Goal: Task Accomplishment & Management: Use online tool/utility

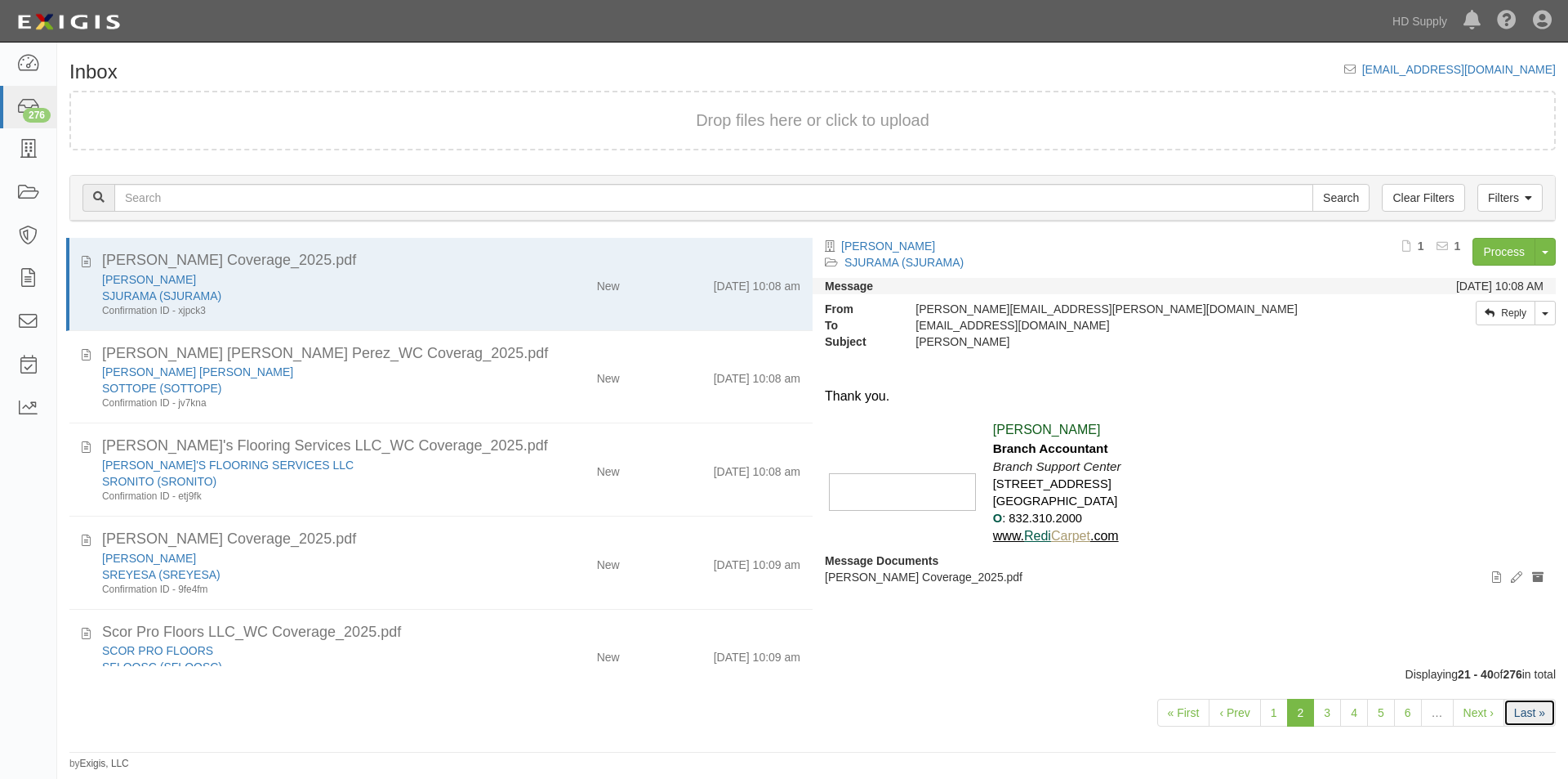
click at [1523, 712] on link "Last »" at bounding box center [1530, 712] width 52 height 28
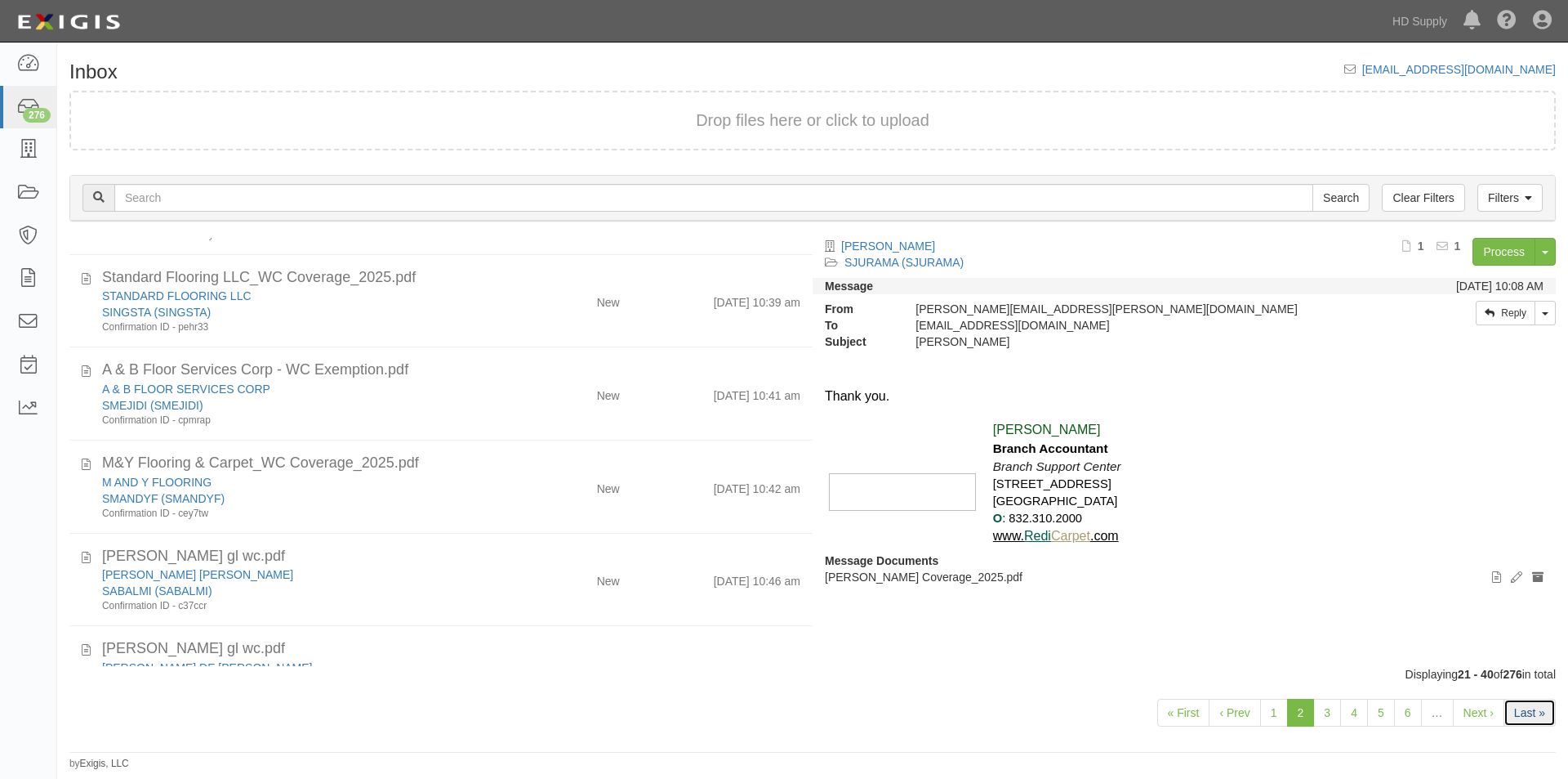
scroll to position [1437, 0]
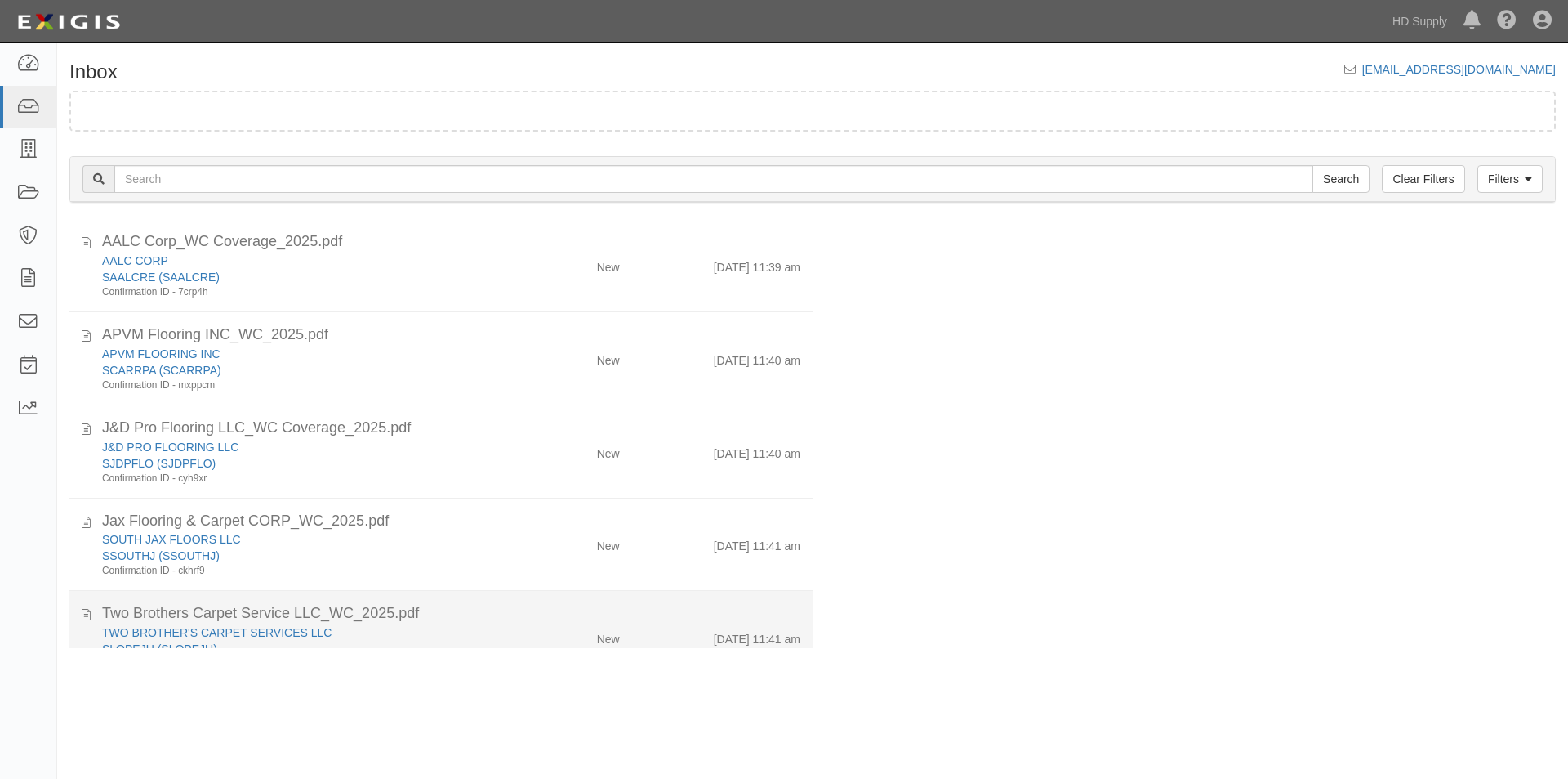
click at [484, 618] on div "Two Brothers Carpet Service LLC_WC_2025.pdf" at bounding box center [451, 614] width 698 height 21
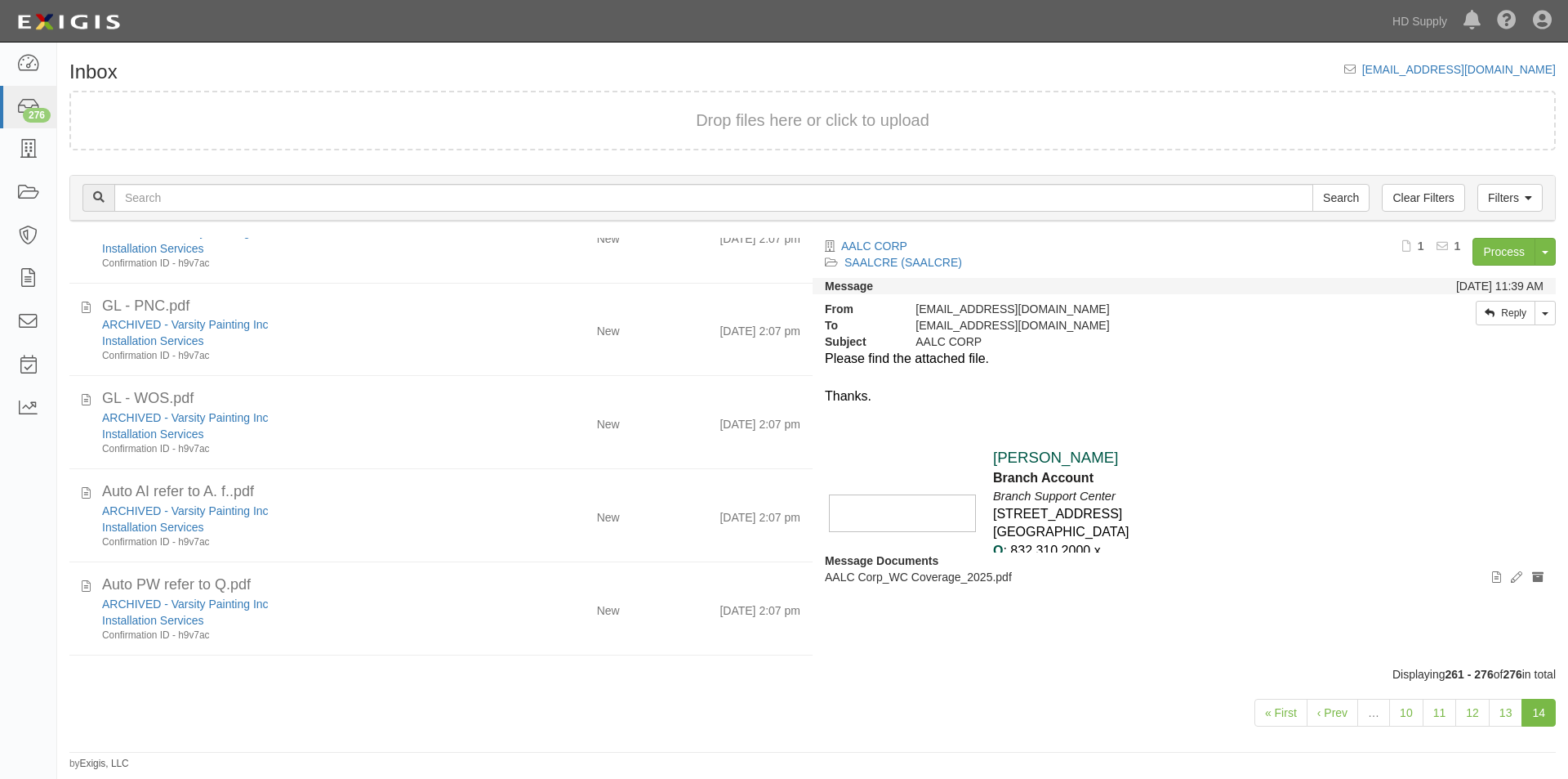
scroll to position [1066, 0]
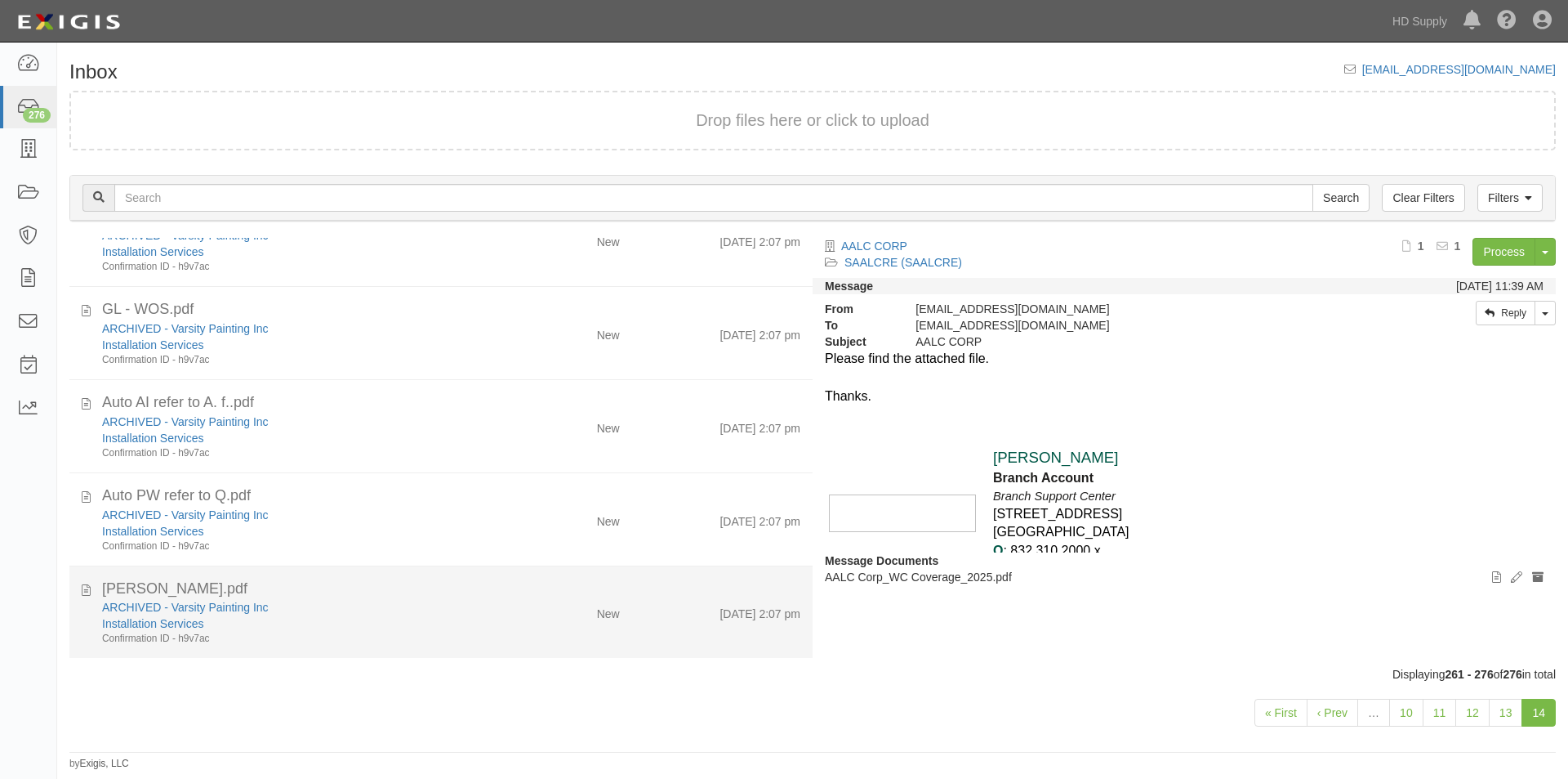
click at [545, 621] on div "New" at bounding box center [571, 610] width 120 height 23
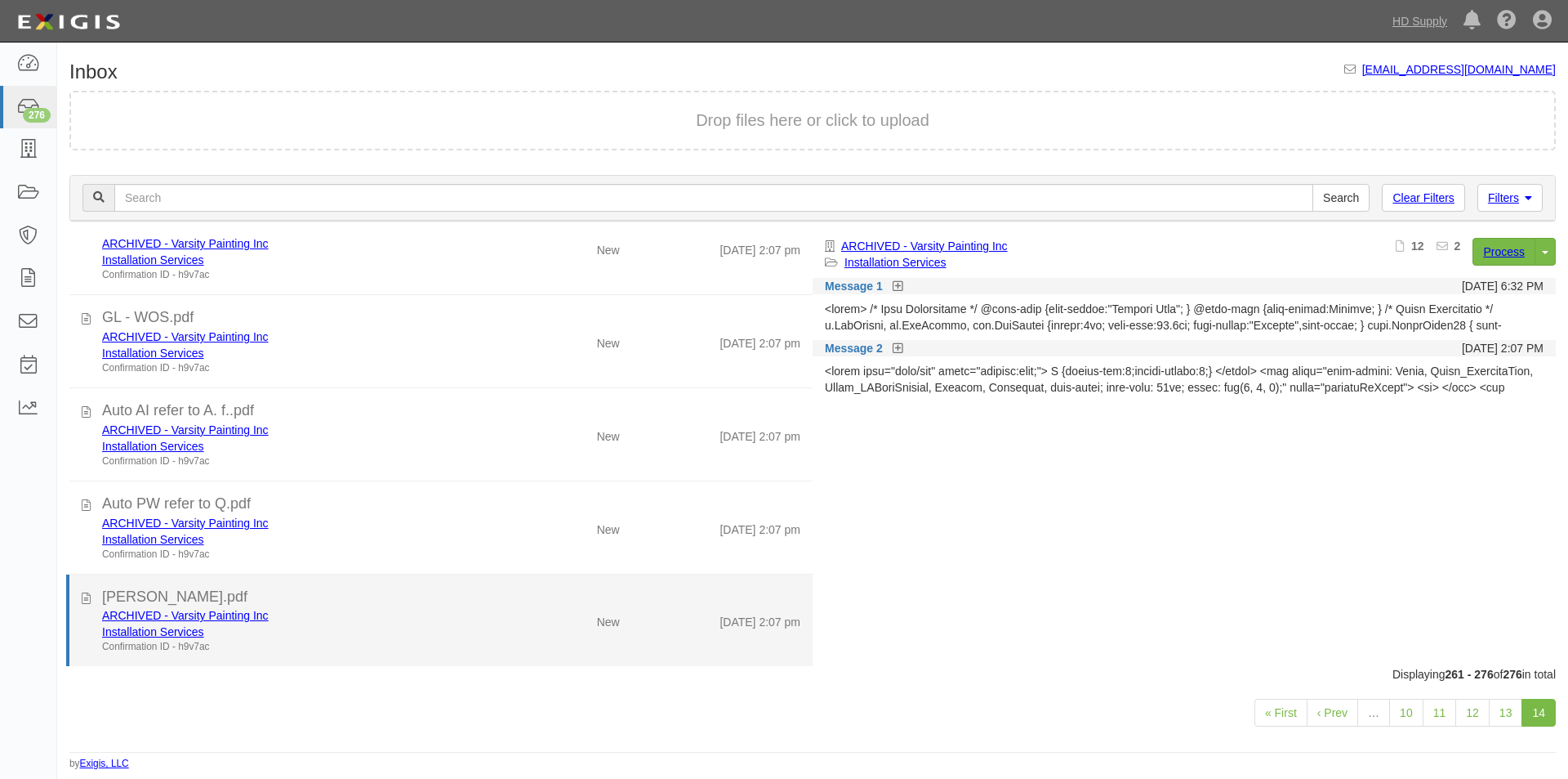
scroll to position [1058, 0]
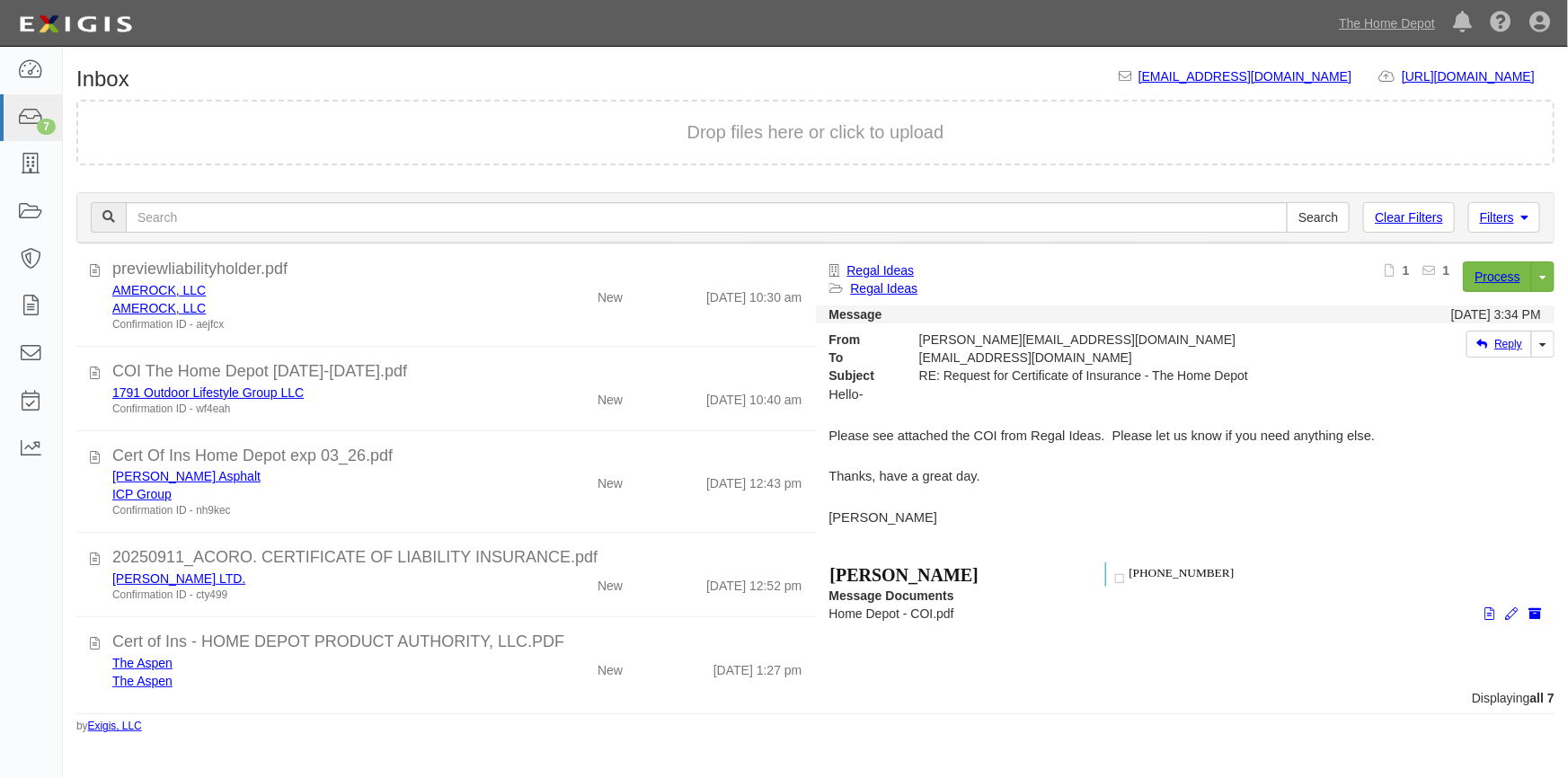
scroll to position [249, 0]
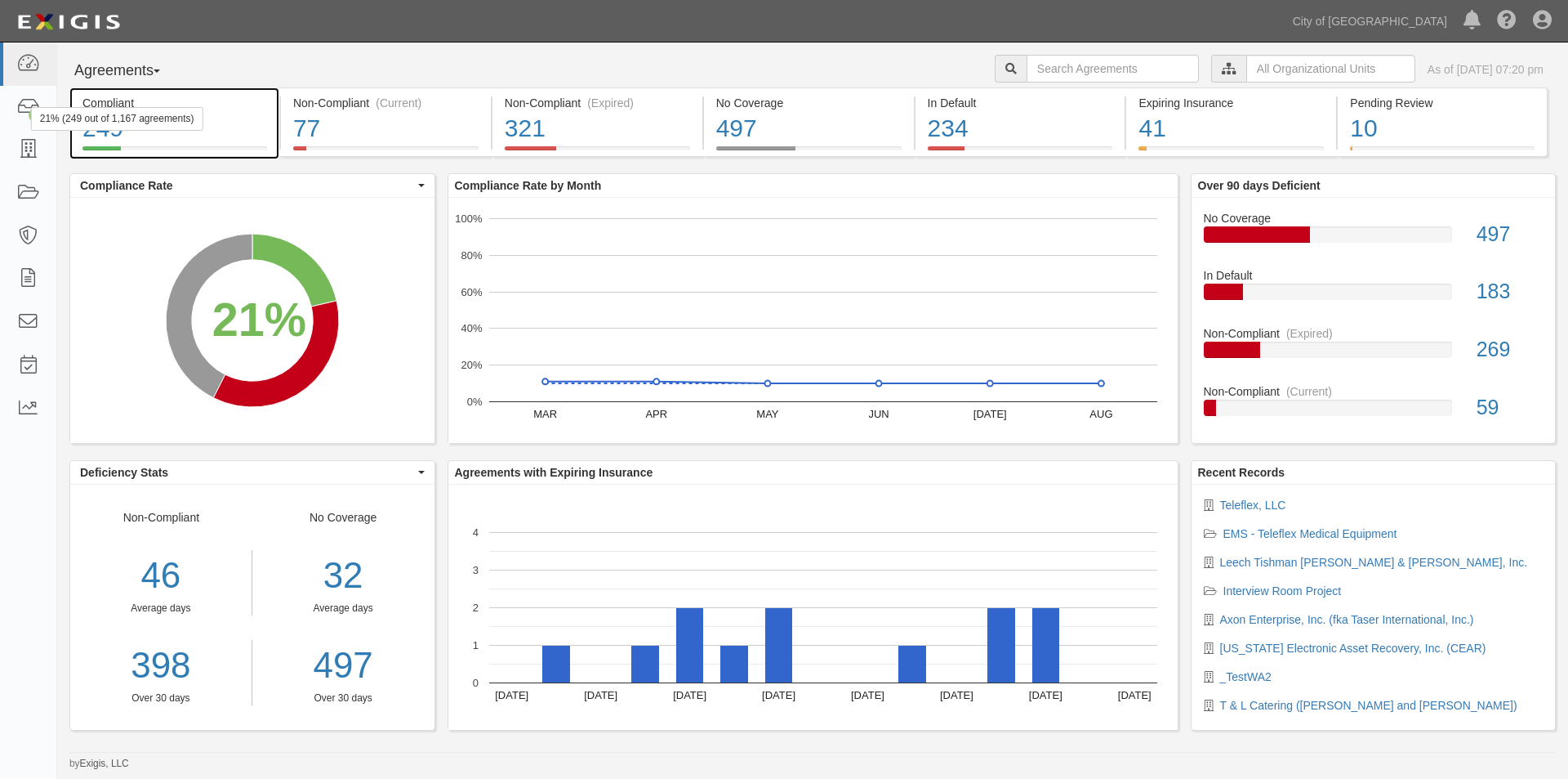
click at [32, 110] on div "21% (249 out of 1,167 agreements)" at bounding box center [117, 119] width 172 height 24
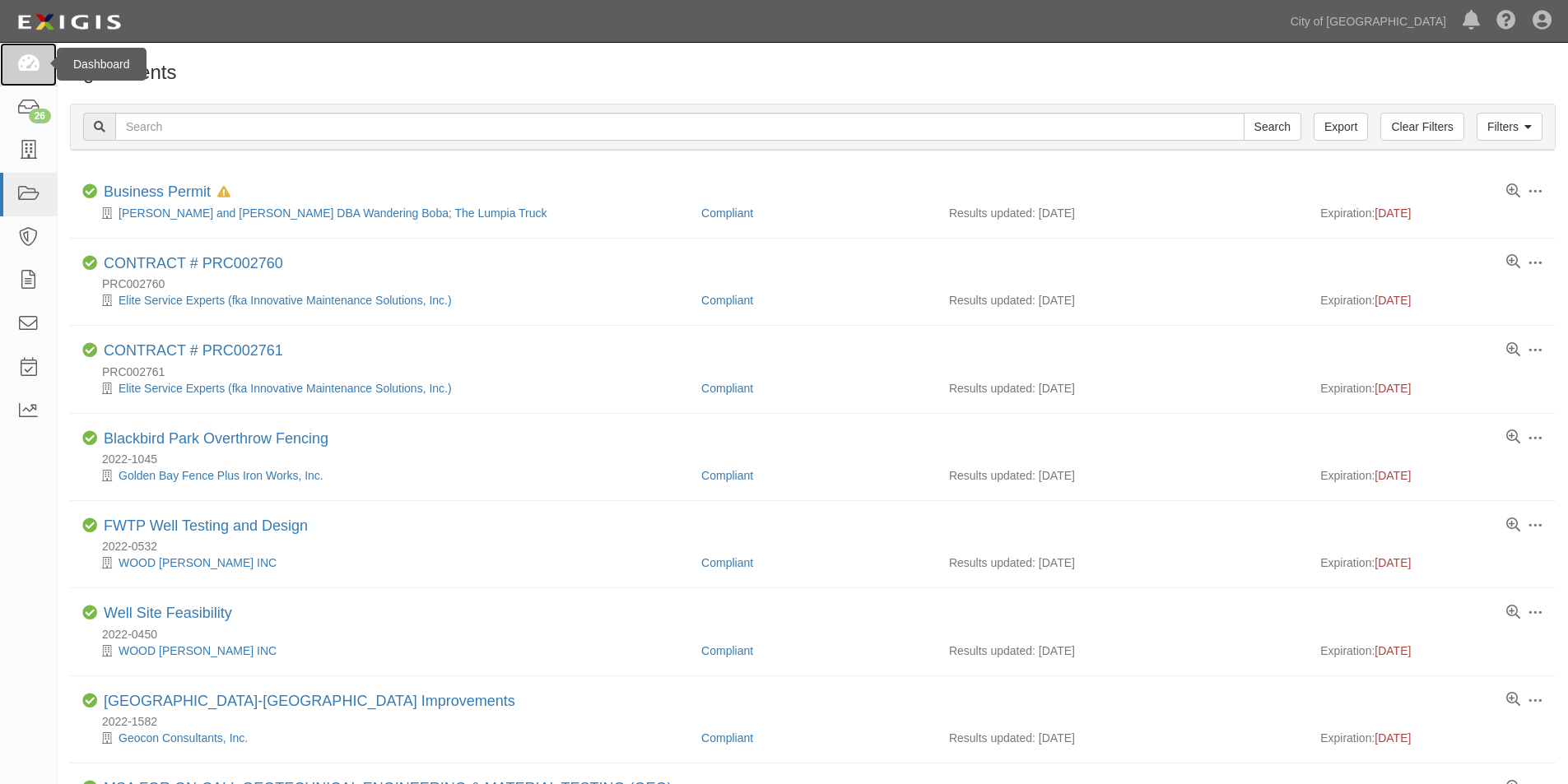
click at [27, 64] on icon at bounding box center [27, 65] width 23 height 19
click at [27, 148] on icon at bounding box center [27, 151] width 23 height 19
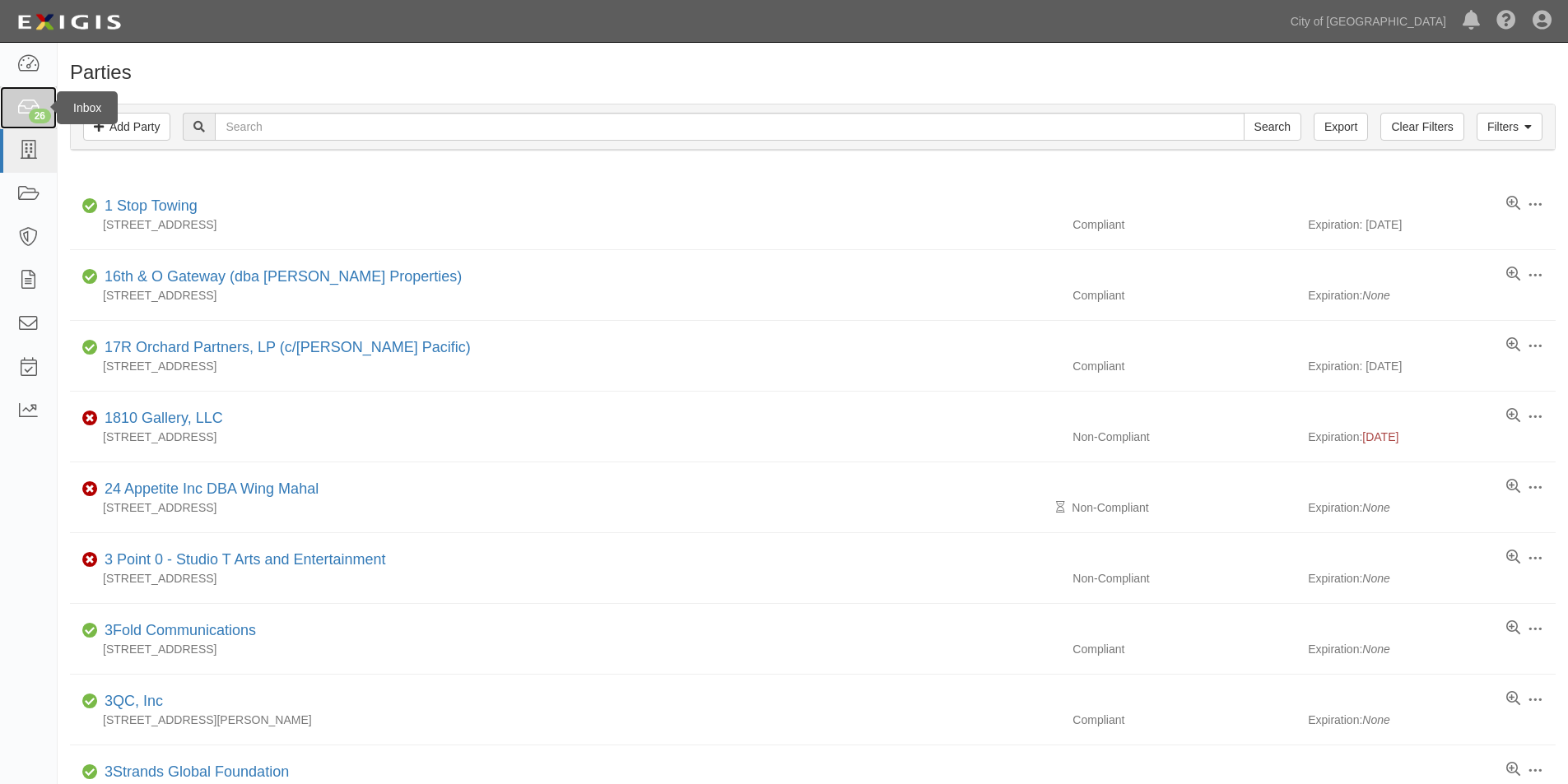
click at [35, 114] on div "26" at bounding box center [40, 116] width 22 height 14
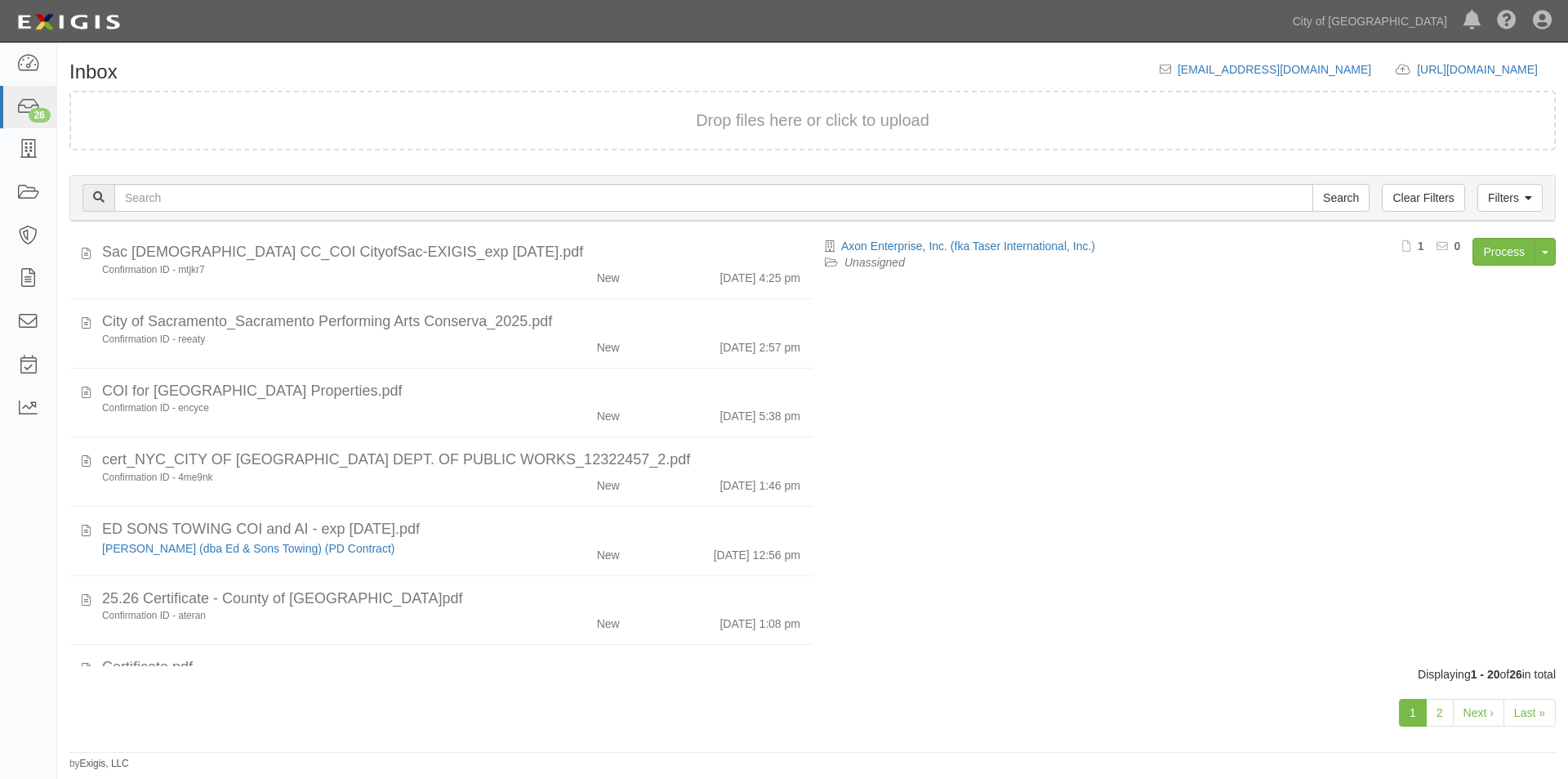
scroll to position [1002, 0]
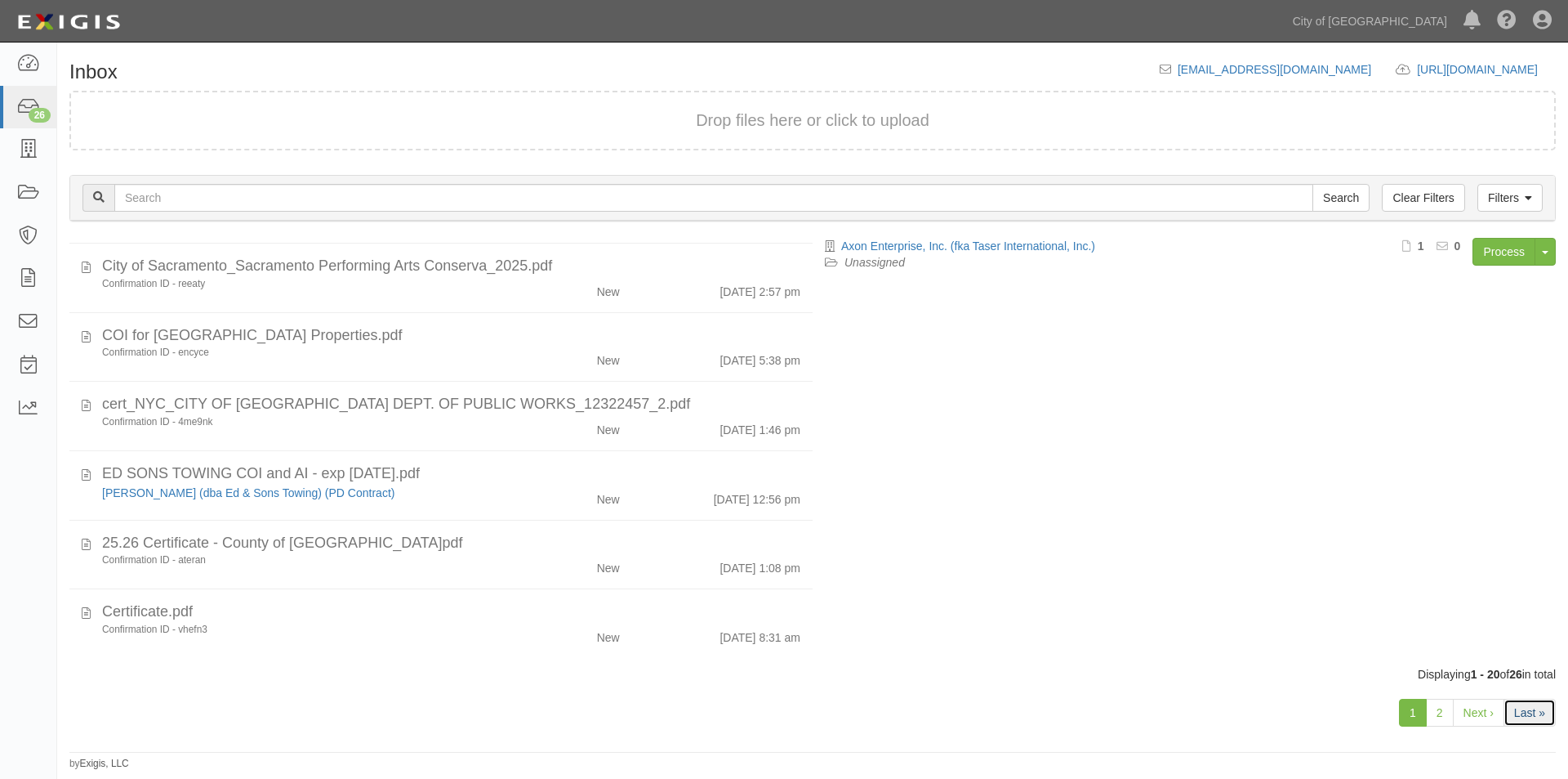
click at [1533, 714] on link "Last »" at bounding box center [1530, 712] width 52 height 28
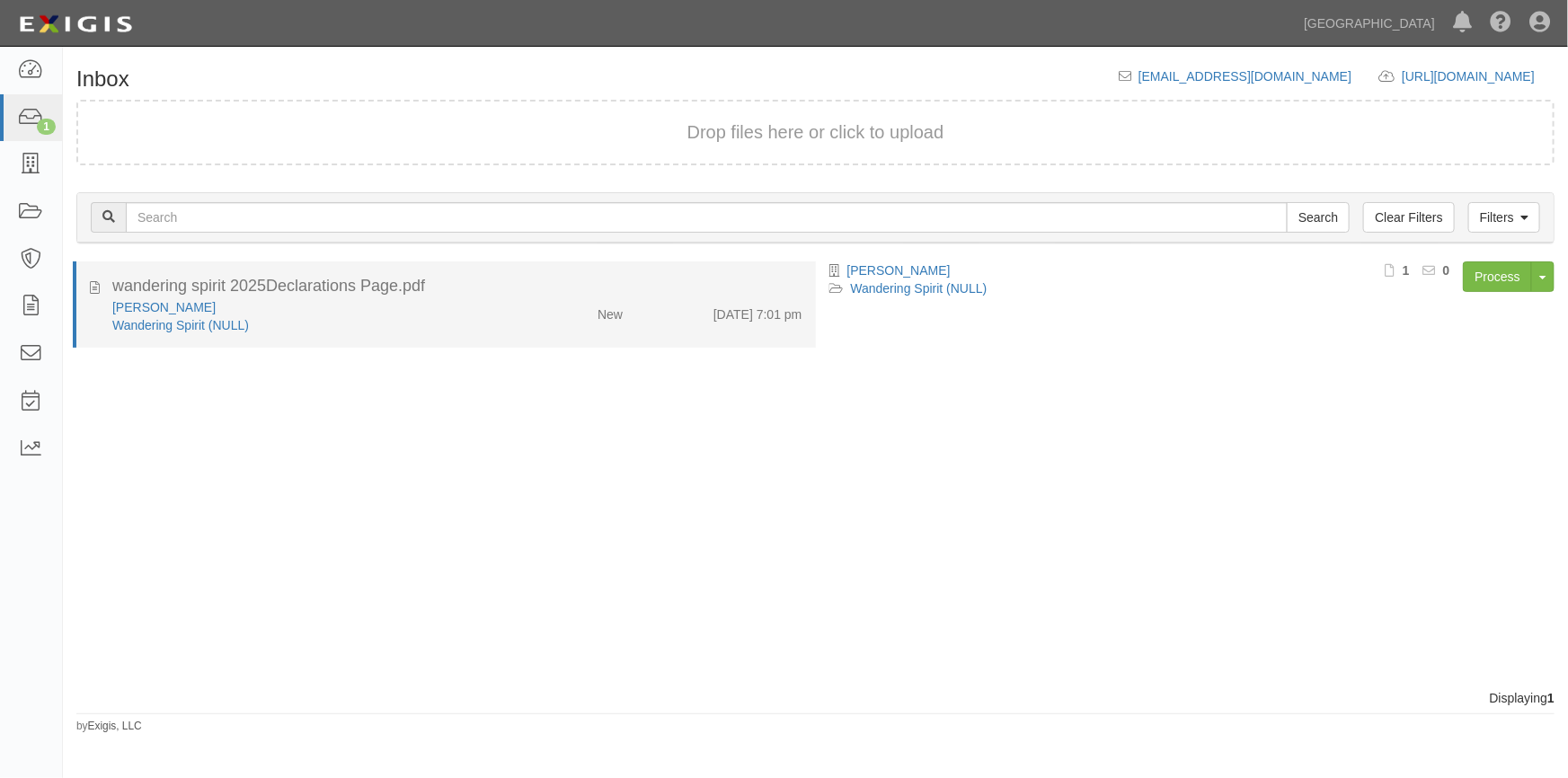
click at [352, 321] on div "Wandering Spirit (NULL)" at bounding box center [307, 325] width 391 height 18
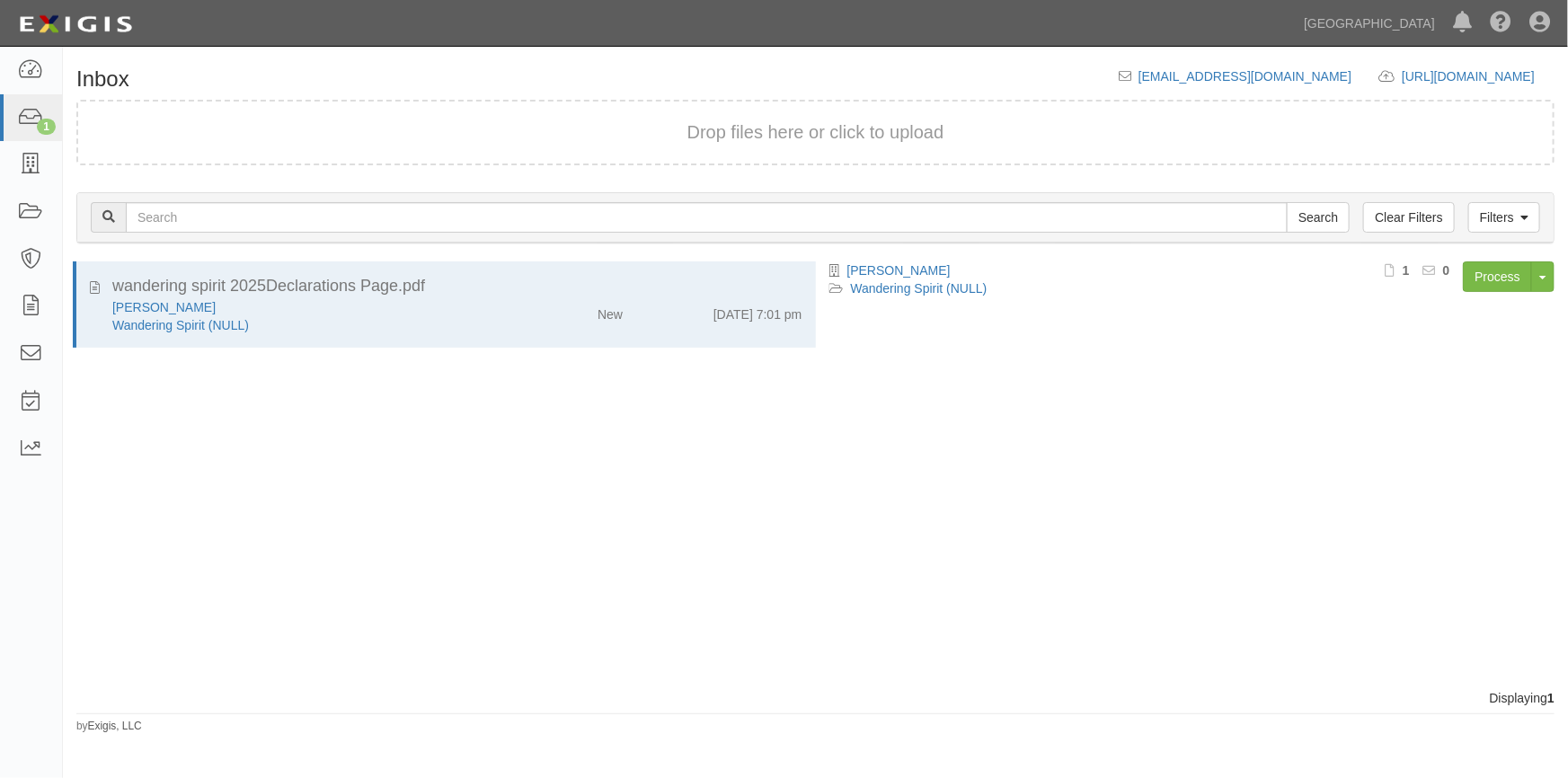
click at [132, 542] on div "wandering spirit 2025Declarations Page.pdf [PERSON_NAME] Wandering Spirit (NULL…" at bounding box center [439, 475] width 752 height 427
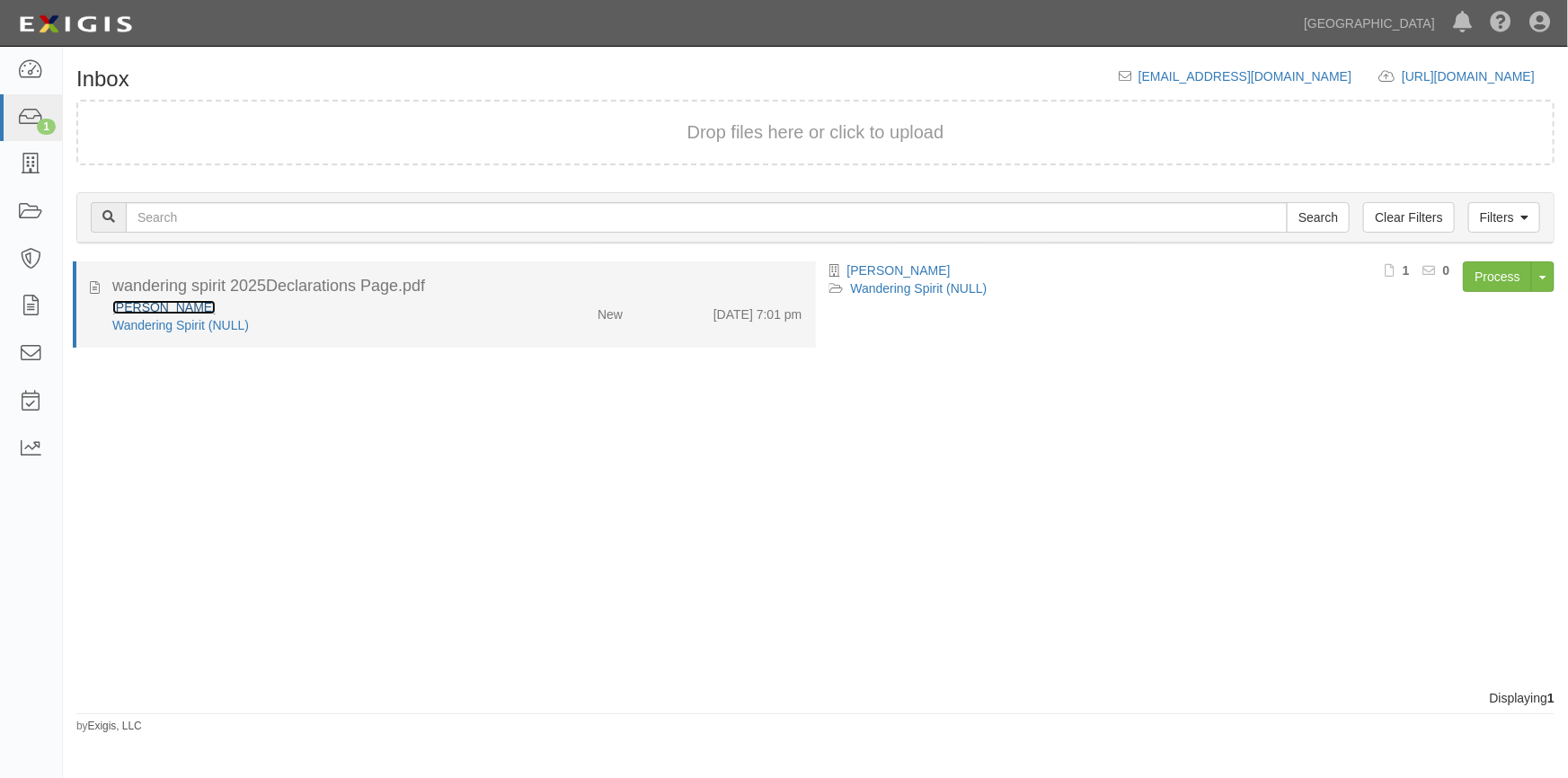
click at [144, 305] on link "[PERSON_NAME]" at bounding box center [163, 306] width 103 height 14
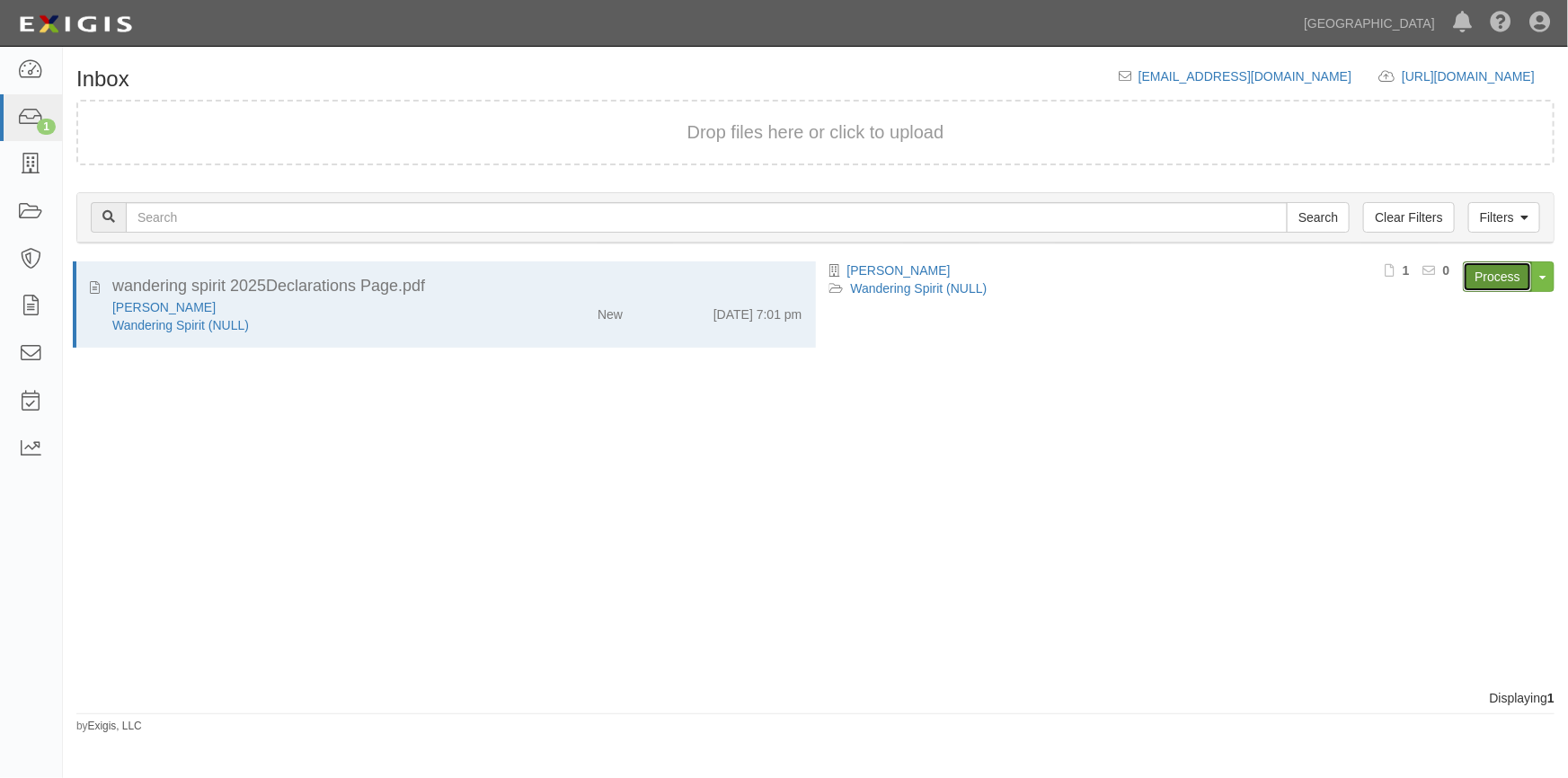
click at [1489, 270] on link "Process" at bounding box center [1497, 276] width 70 height 31
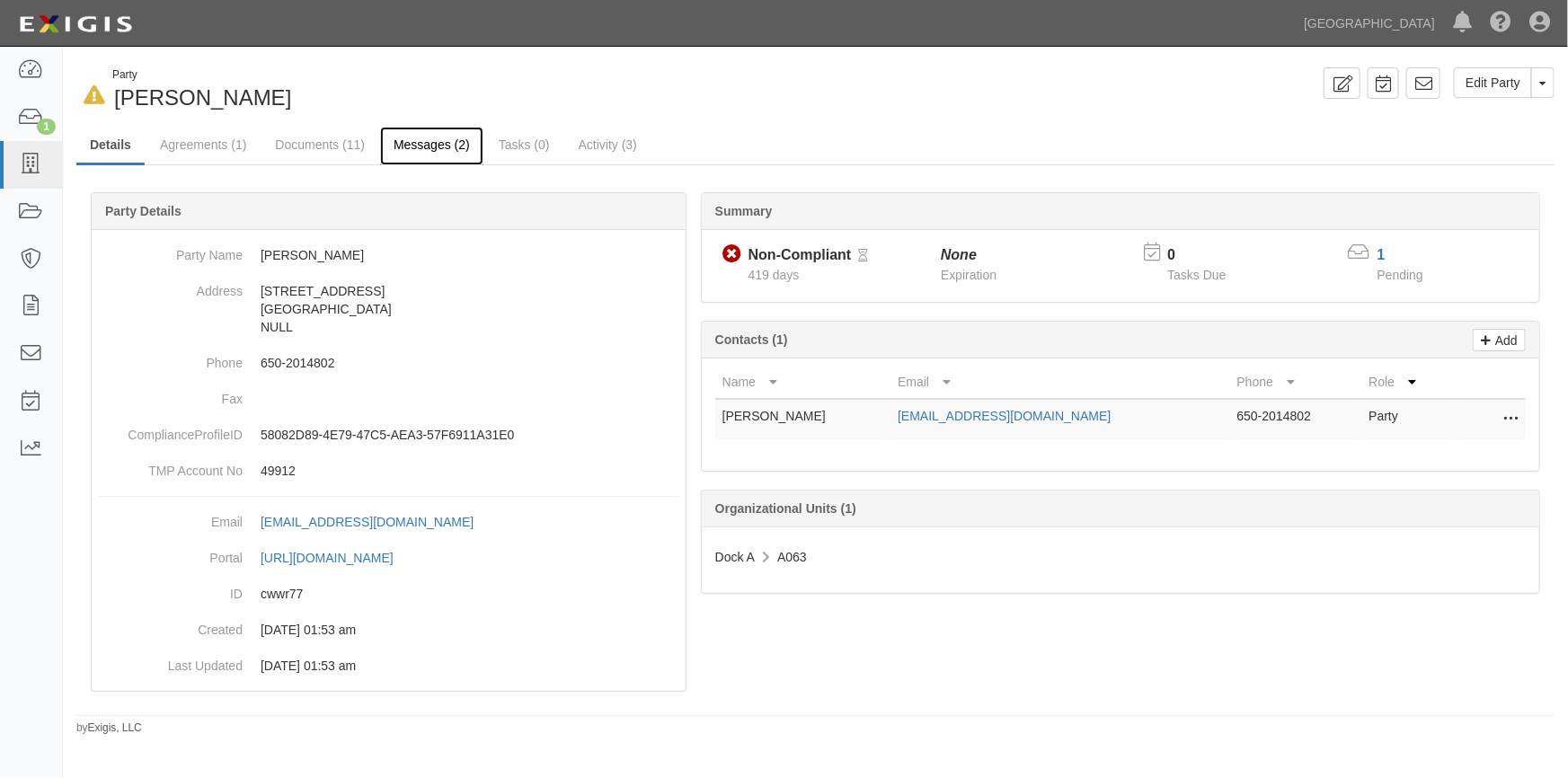
click at [423, 154] on link "Messages (2)" at bounding box center [431, 147] width 103 height 39
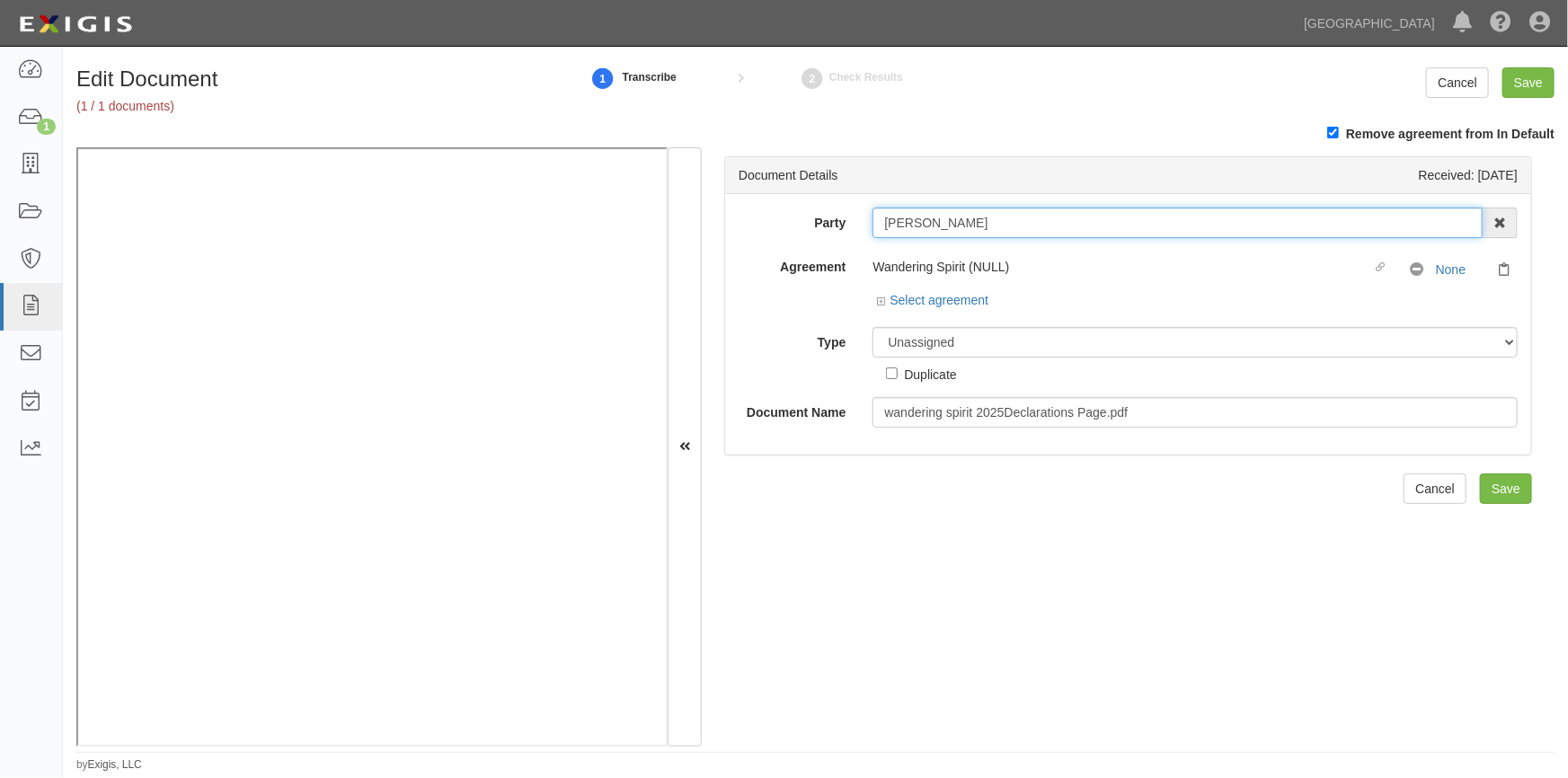
drag, startPoint x: 970, startPoint y: 224, endPoint x: 870, endPoint y: 234, distance: 100.5
click at [872, 234] on input "Mark W. Reiten" at bounding box center [1176, 223] width 610 height 31
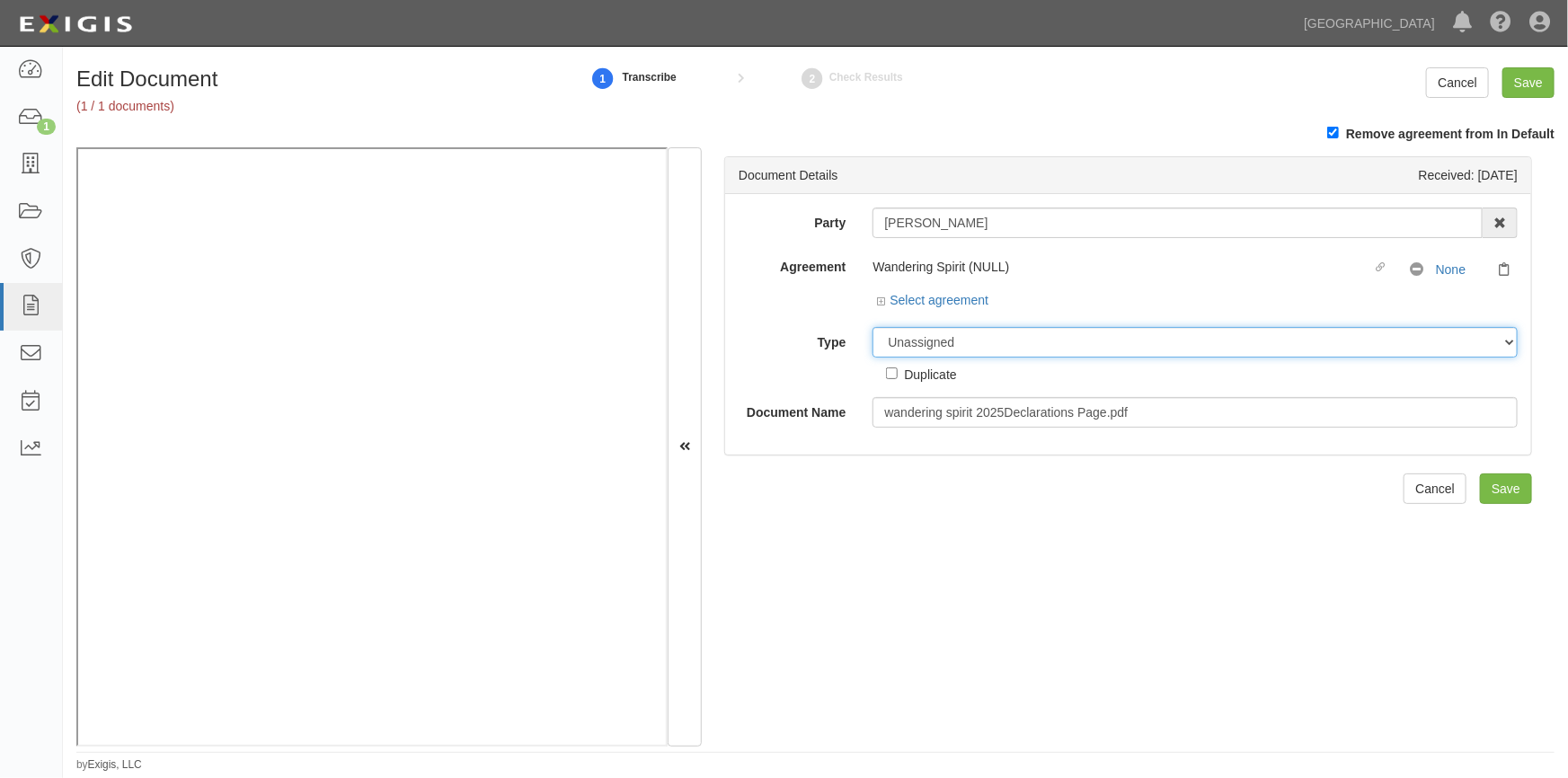
click at [1060, 344] on select "Unassigned Binder Cancellation Notice Certificate Contract Endorsement Insuranc…" at bounding box center [1194, 341] width 645 height 31
select select "CertificateDetail"
click at [872, 326] on select "Unassigned Binder Cancellation Notice Certificate Contract Endorsement Insuranc…" at bounding box center [1194, 341] width 645 height 31
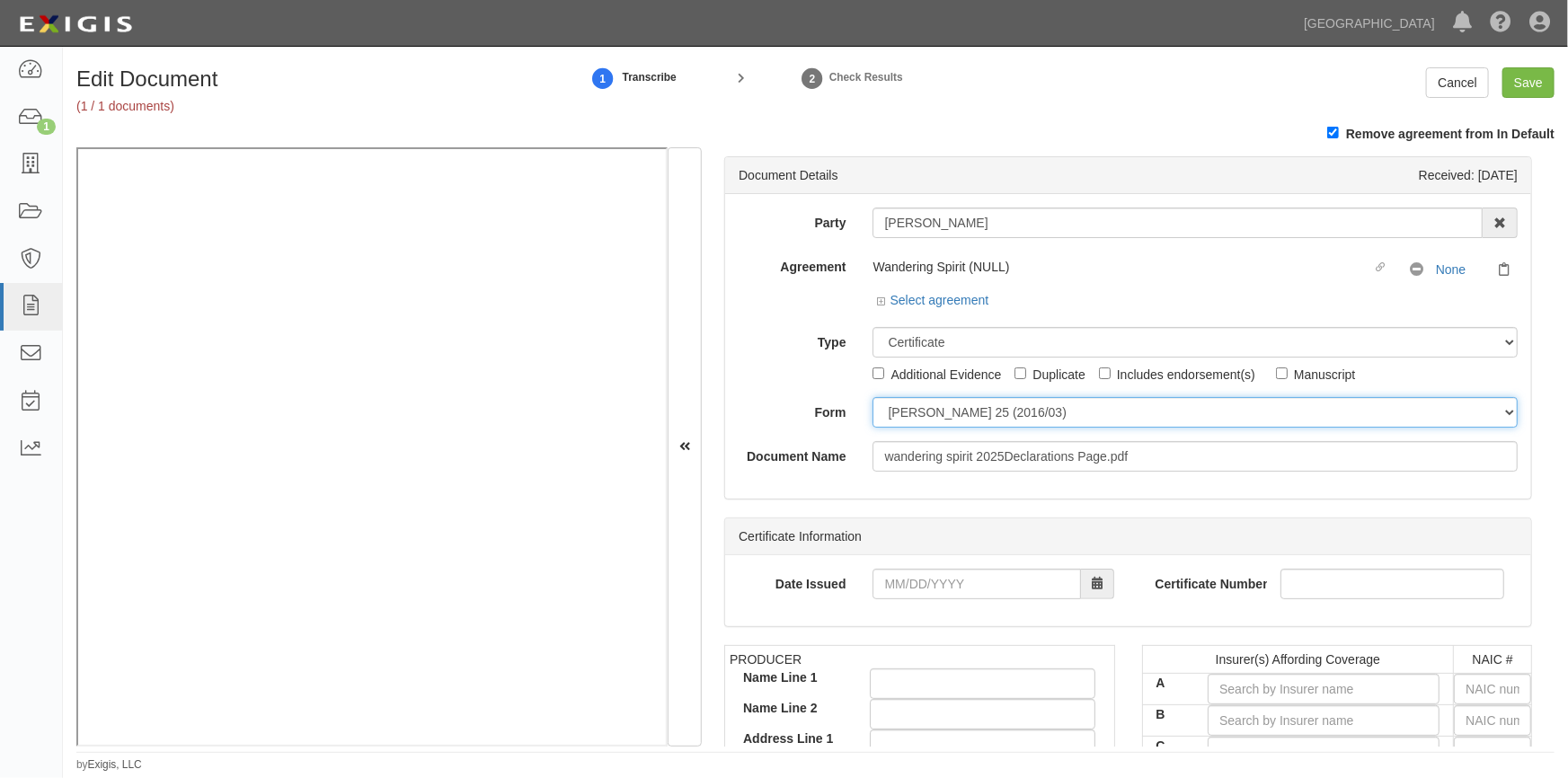
click at [906, 414] on select "ACORD 25 (2016/03) ACORD 101 ACORD 855 NY (2014/05) General" at bounding box center [1194, 412] width 645 height 31
select select "GeneralFormDetail"
click at [872, 397] on select "ACORD 25 (2016/03) ACORD 101 ACORD 855 NY (2014/05) General" at bounding box center [1194, 412] width 645 height 31
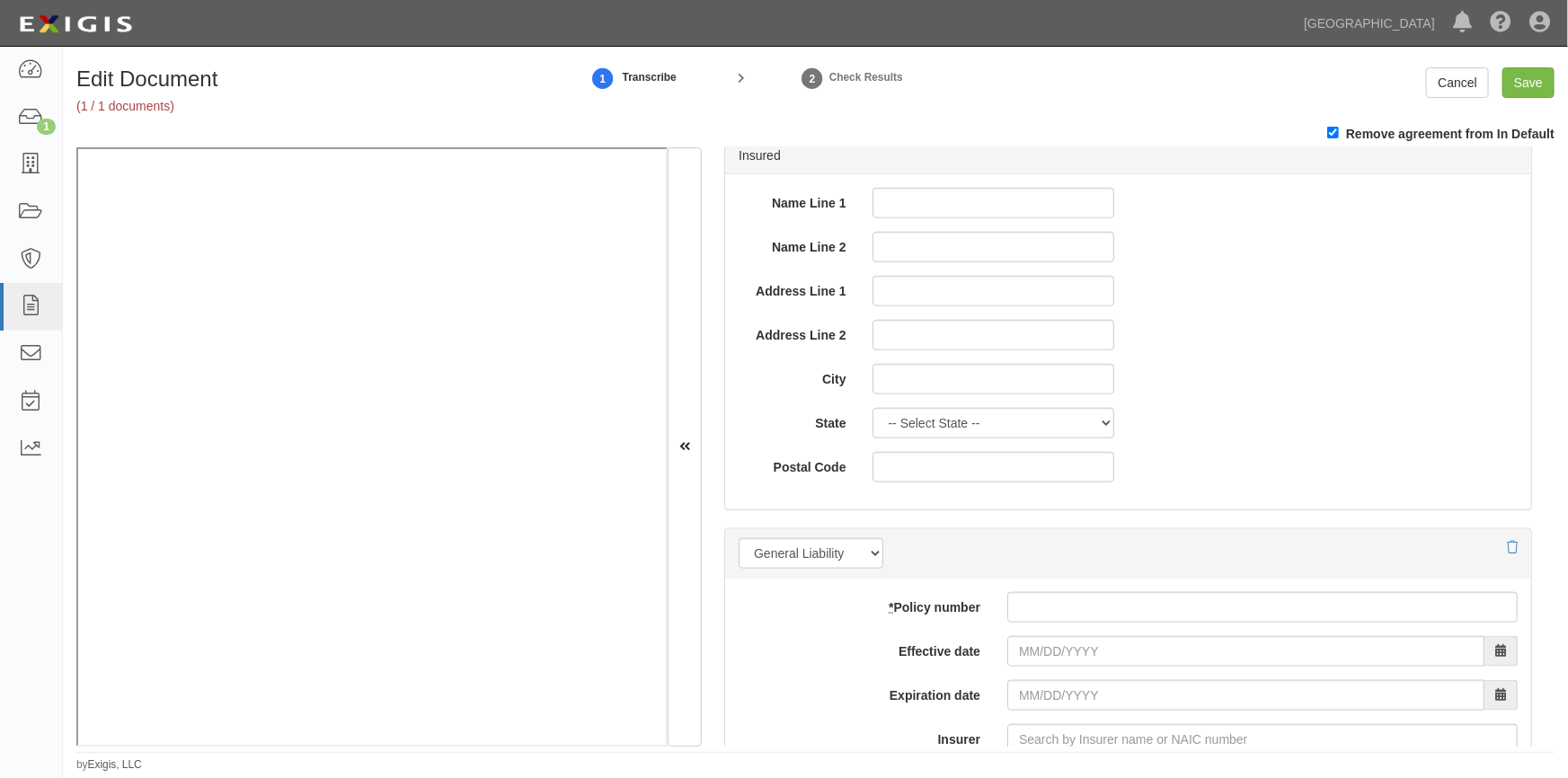
scroll to position [1061, 0]
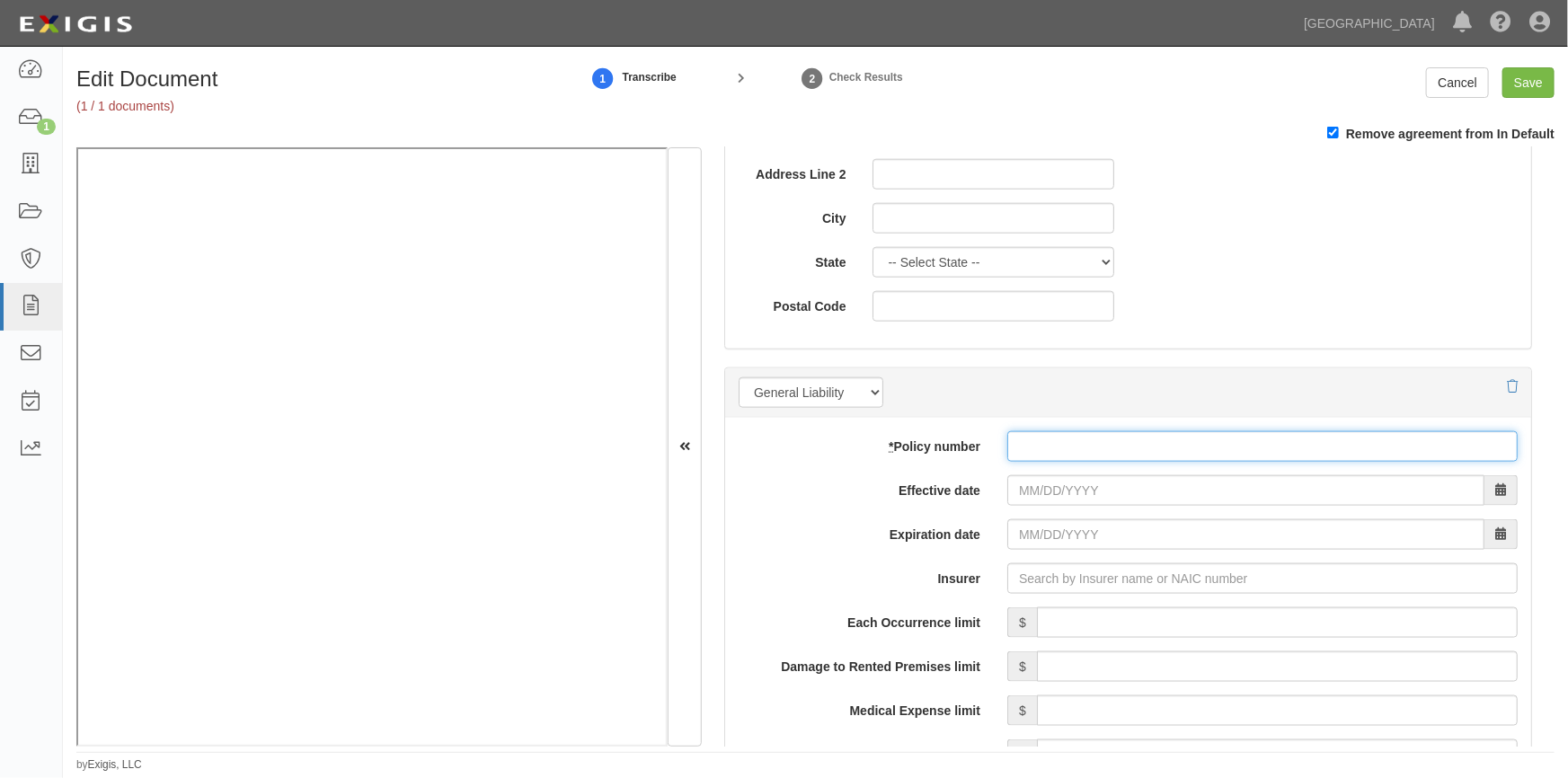
paste input "991389232"
drag, startPoint x: 1020, startPoint y: 441, endPoint x: 1057, endPoint y: 500, distance: 69.6
click at [1020, 442] on input "991389232" at bounding box center [1262, 446] width 510 height 31
type input "991389232"
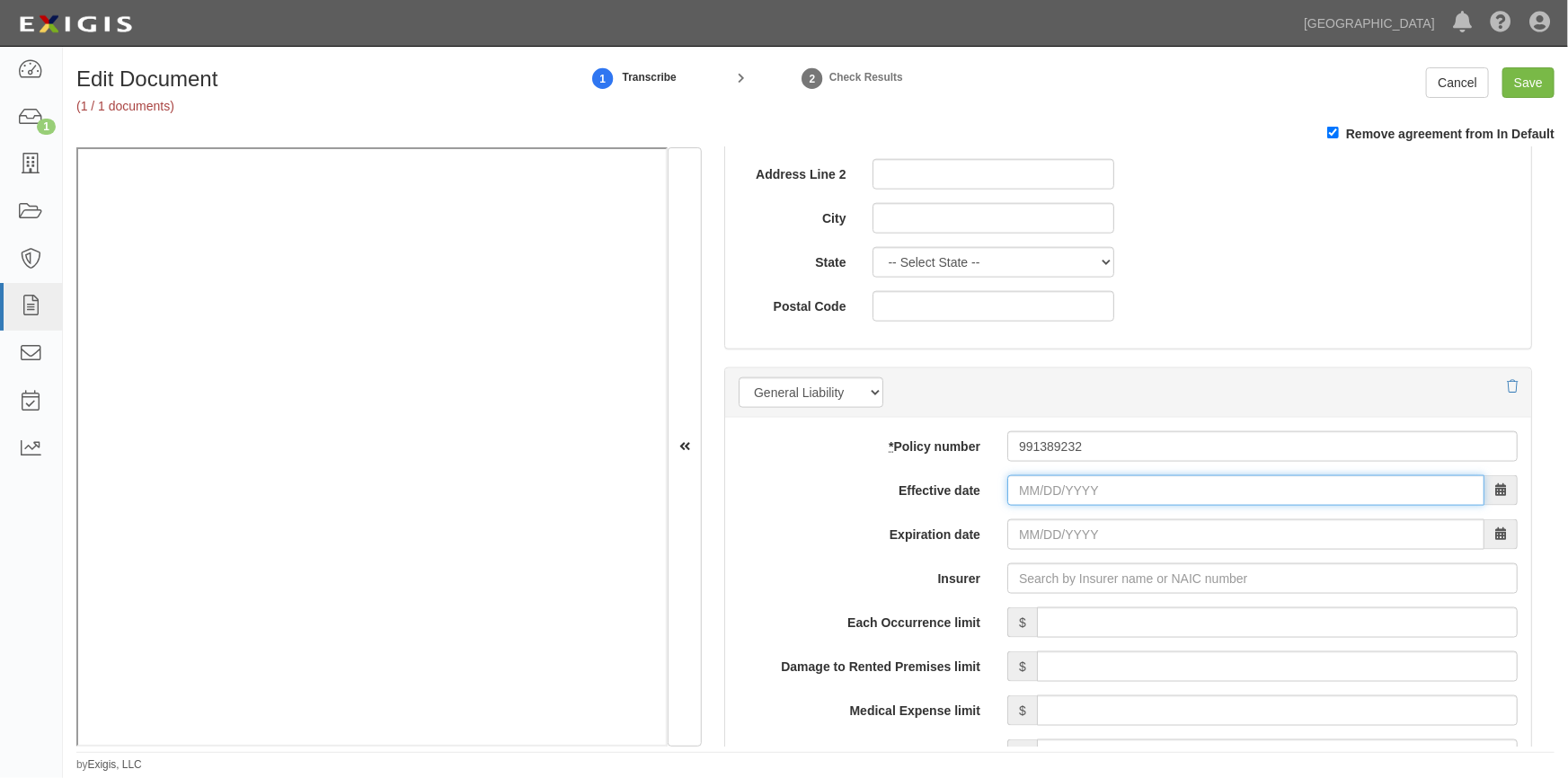
click at [1073, 494] on input "Effective date" at bounding box center [1245, 490] width 477 height 31
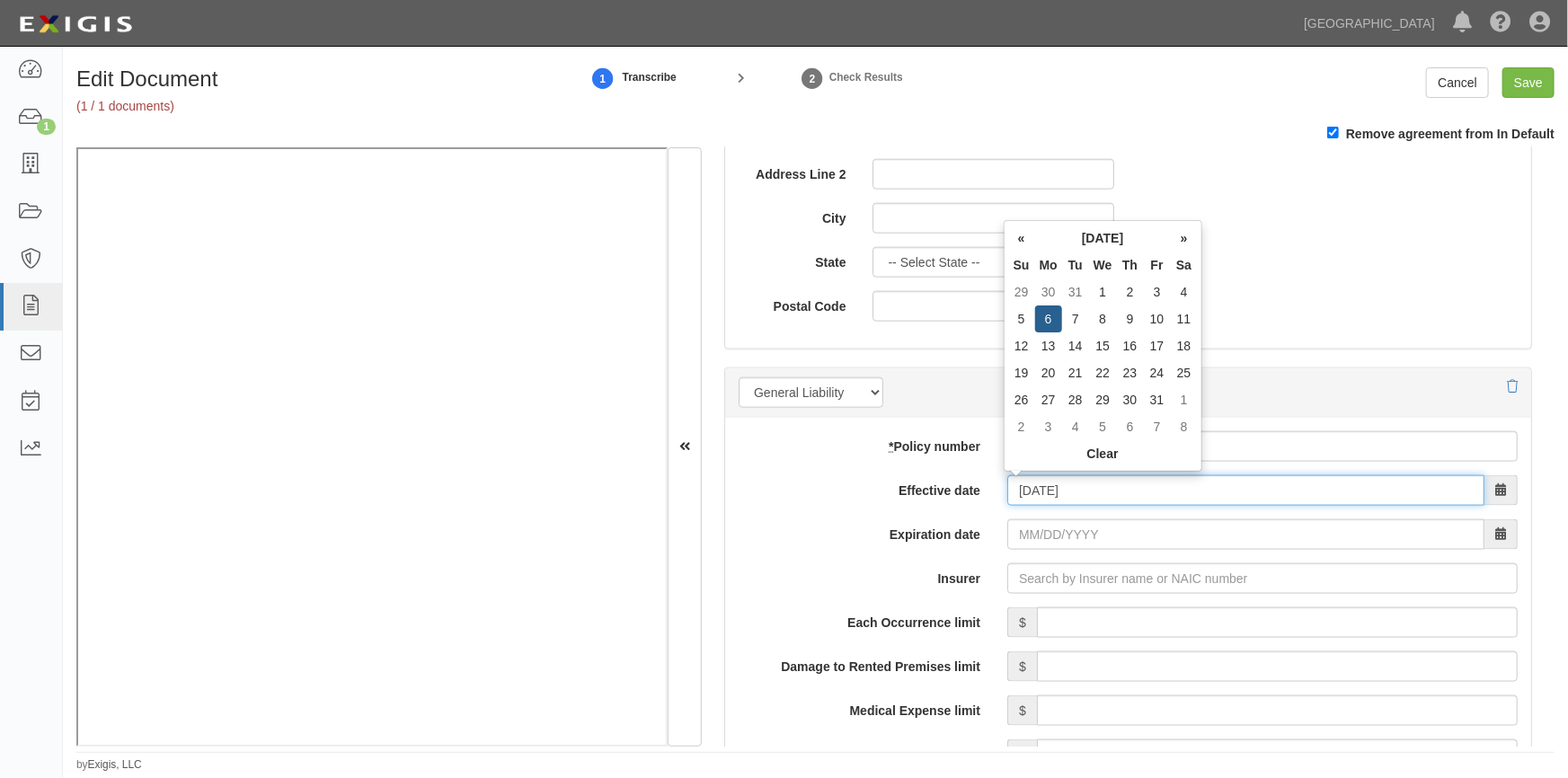
type input "01/06/2025"
type input "01/06/2026"
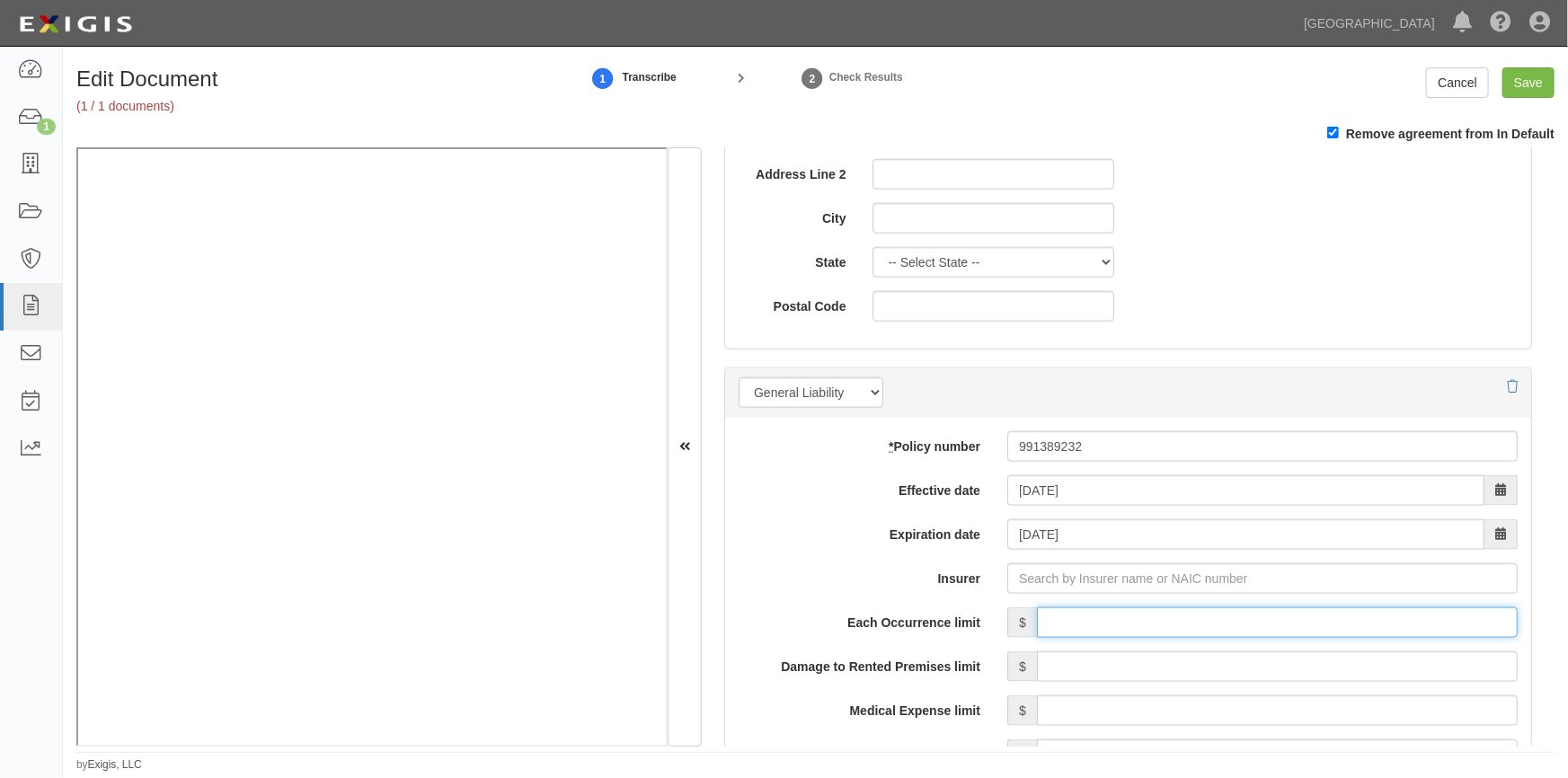
click at [1204, 625] on input "Each Occurrence limit" at bounding box center [1277, 622] width 481 height 31
type input "500,000"
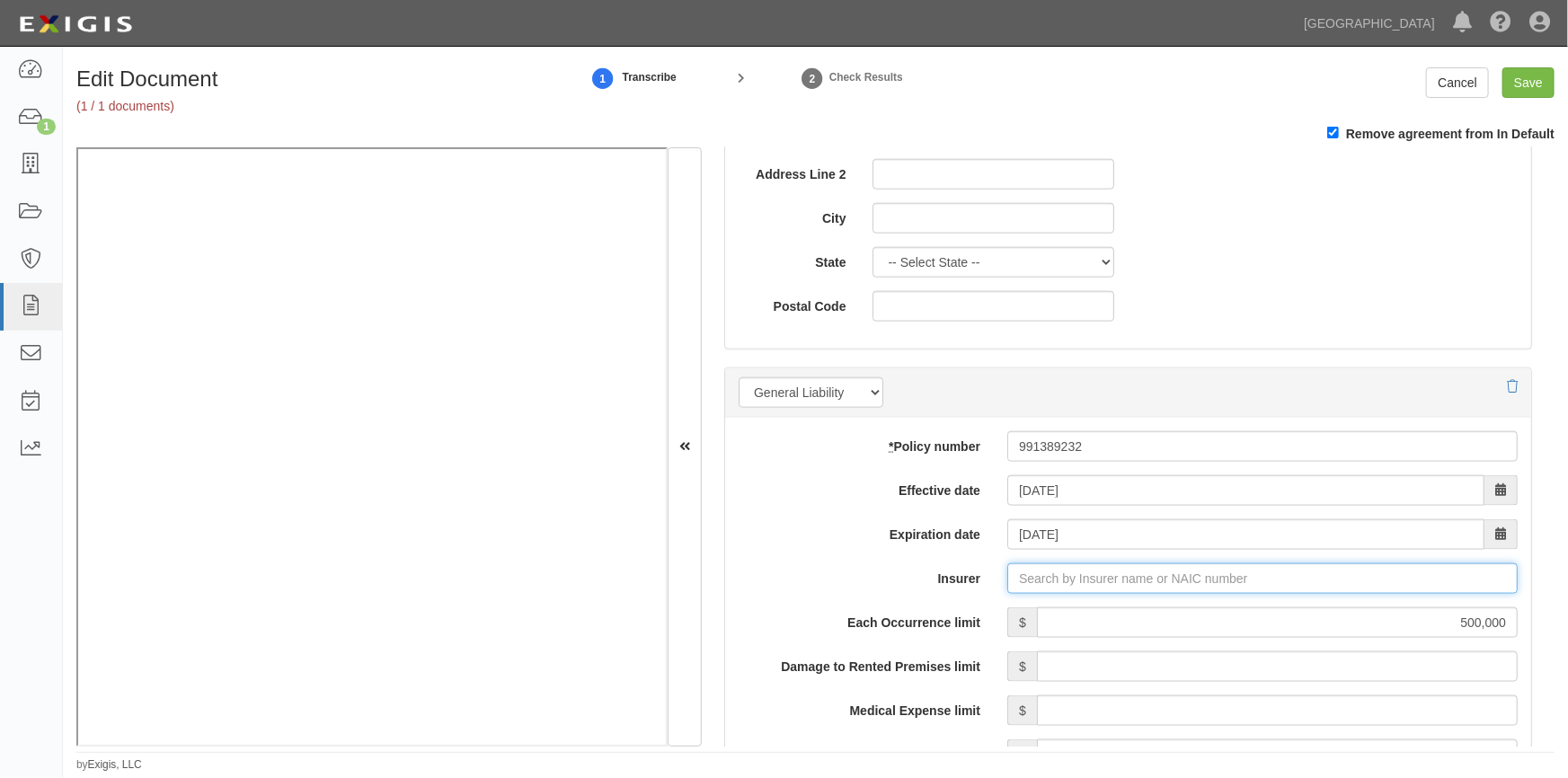
click at [1134, 583] on input "Insurer" at bounding box center [1262, 578] width 510 height 31
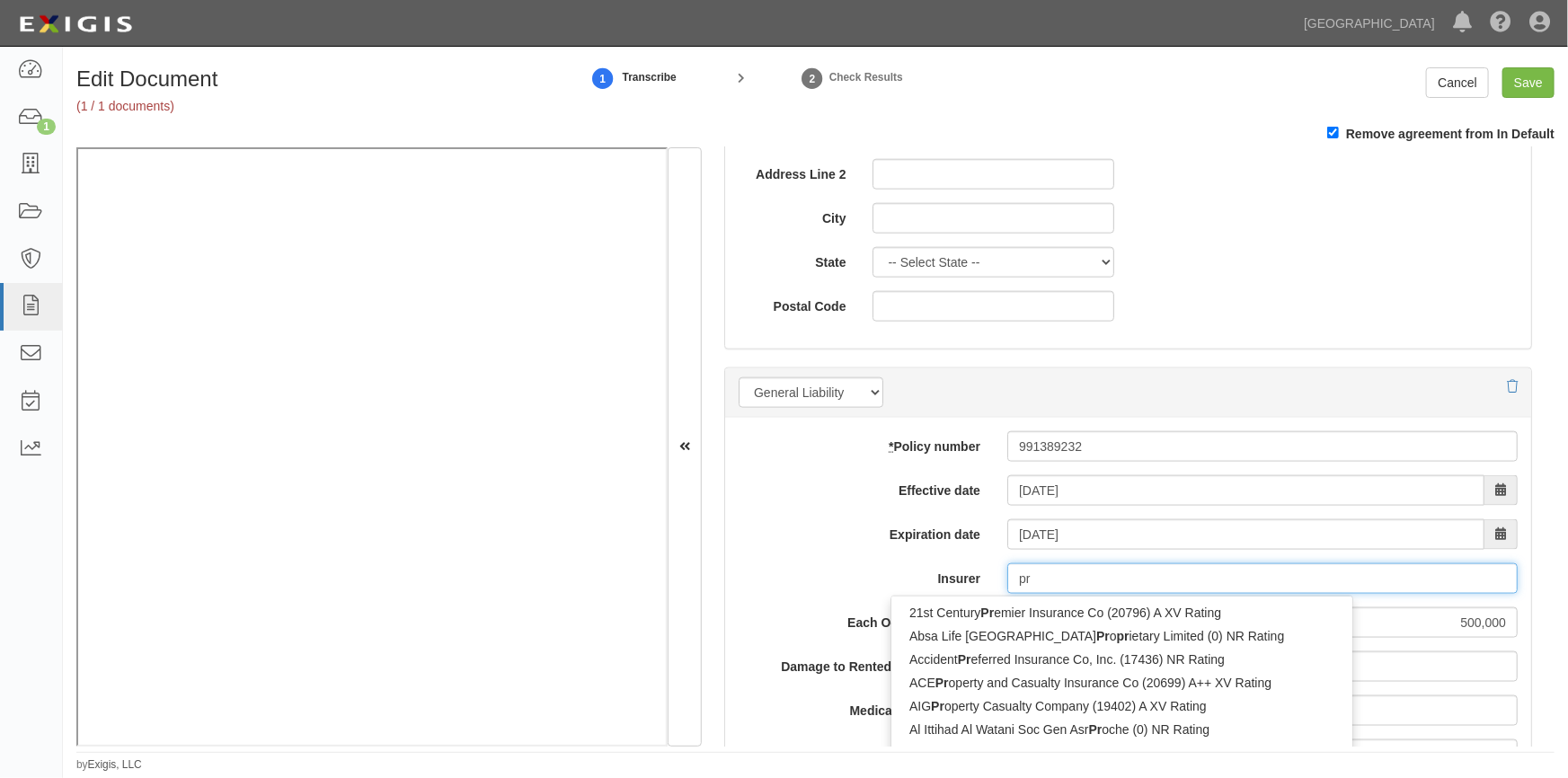
type input "pro"
type input "progressive Advanced Insurance Company (11851) A+ XV Rating"
type input "progressive"
type input "progressive direct Insurance Company (16322) A+ XV Rating"
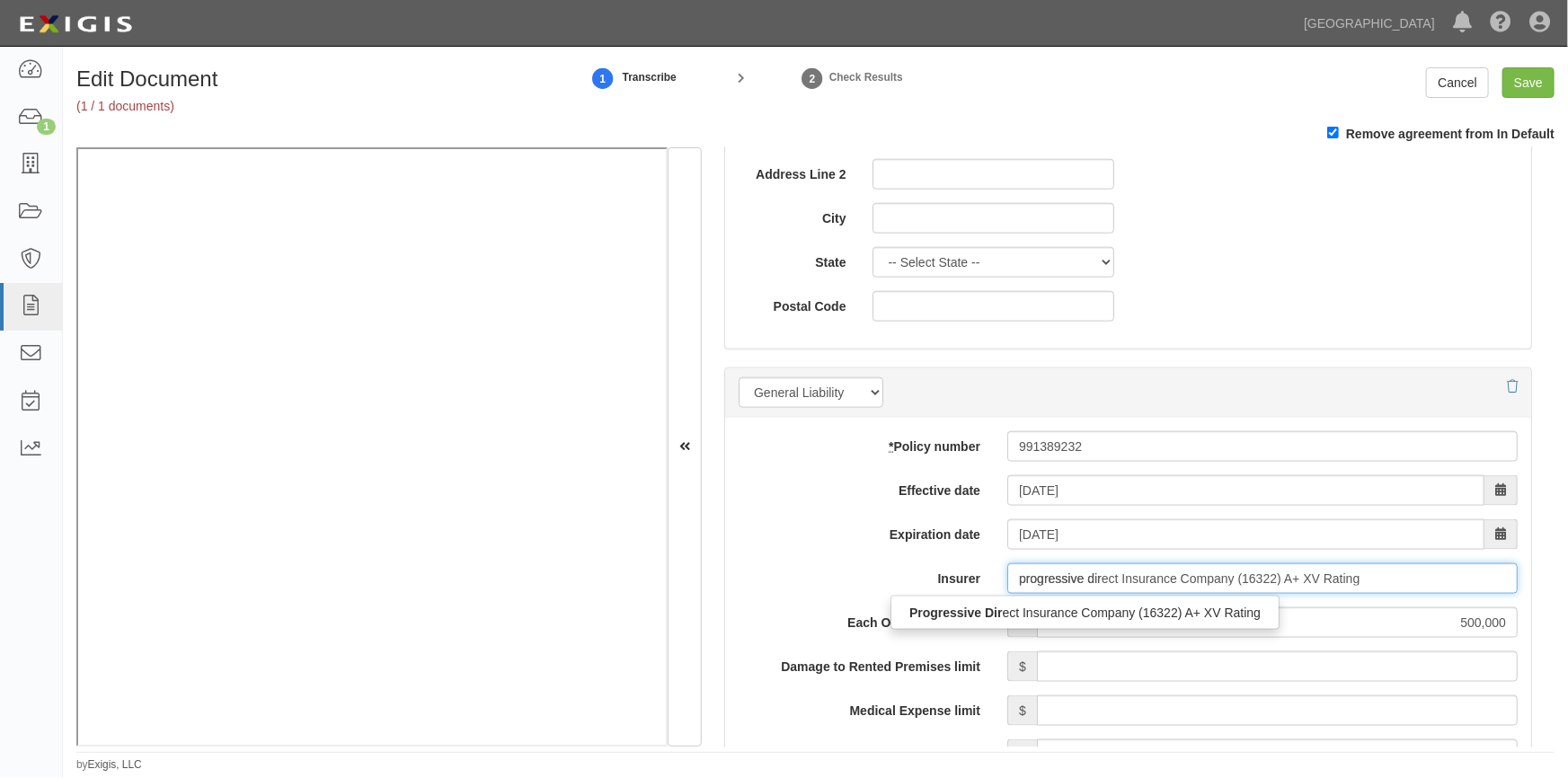
type input "progressive dire"
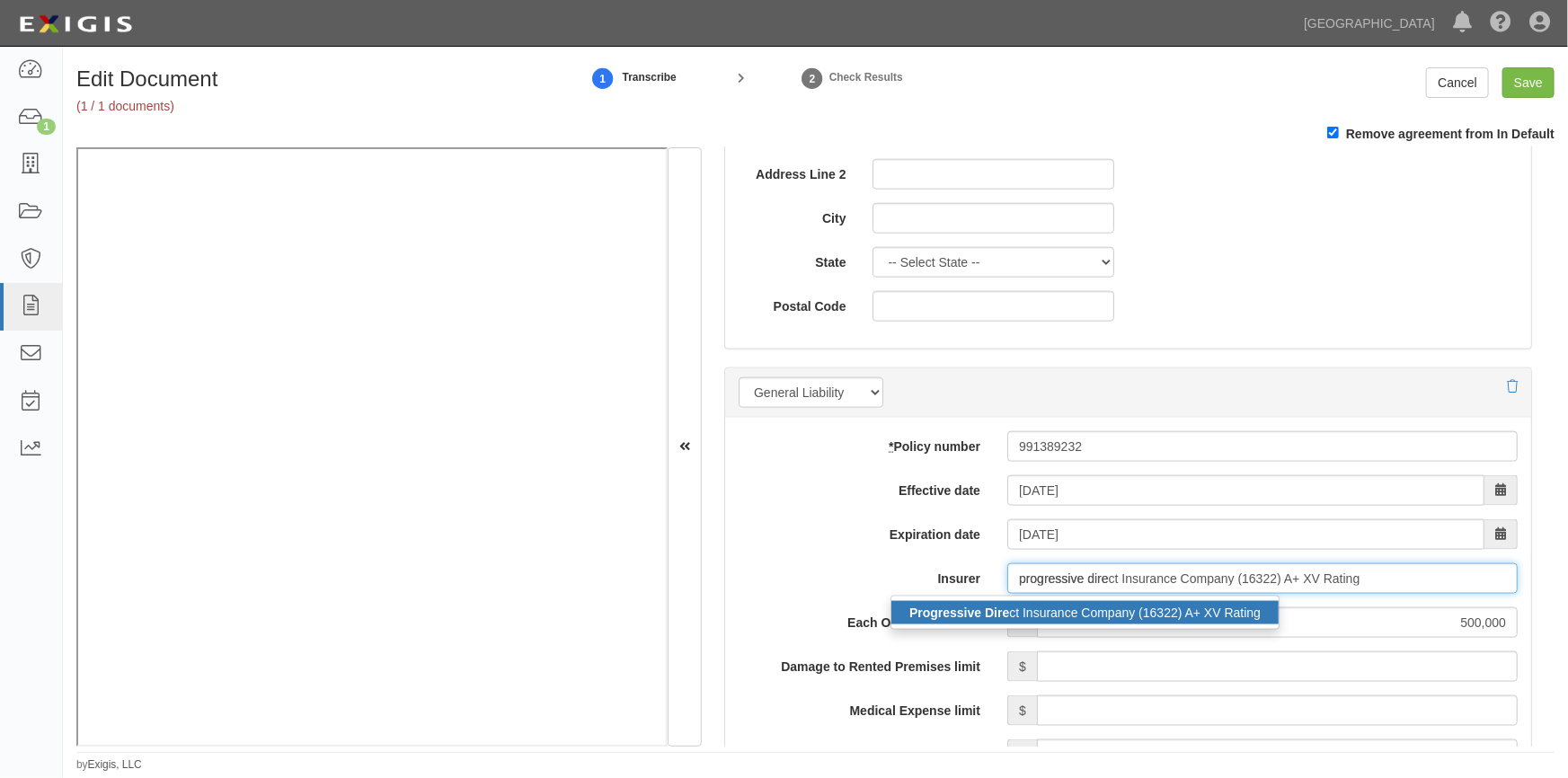
click at [1112, 613] on div "Progressive Dire ct Insurance Company (16322) A+ XV Rating" at bounding box center [1085, 612] width 387 height 23
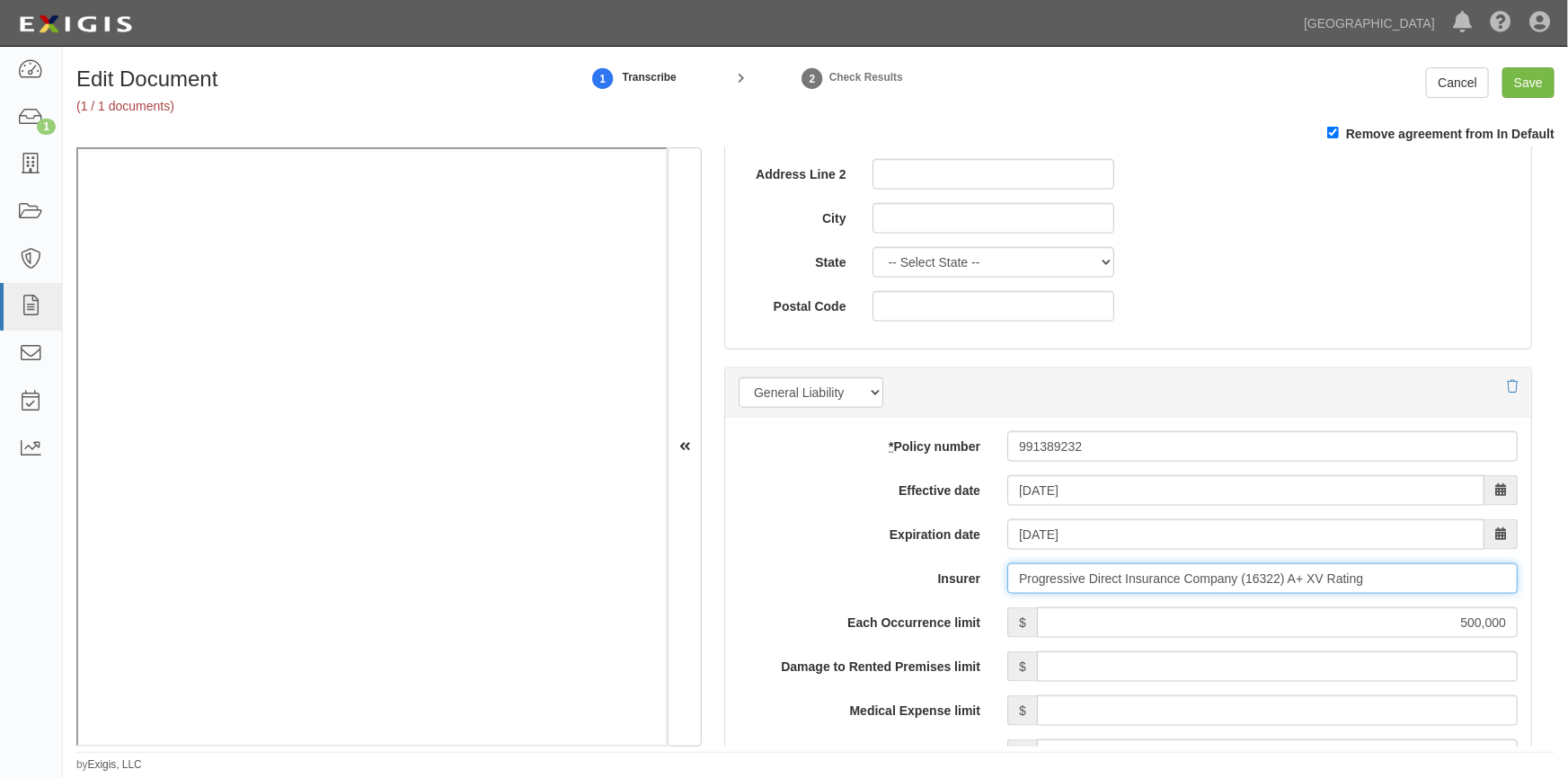
type input "Progressive Direct Insurance Company (16322) A+ XV Rating"
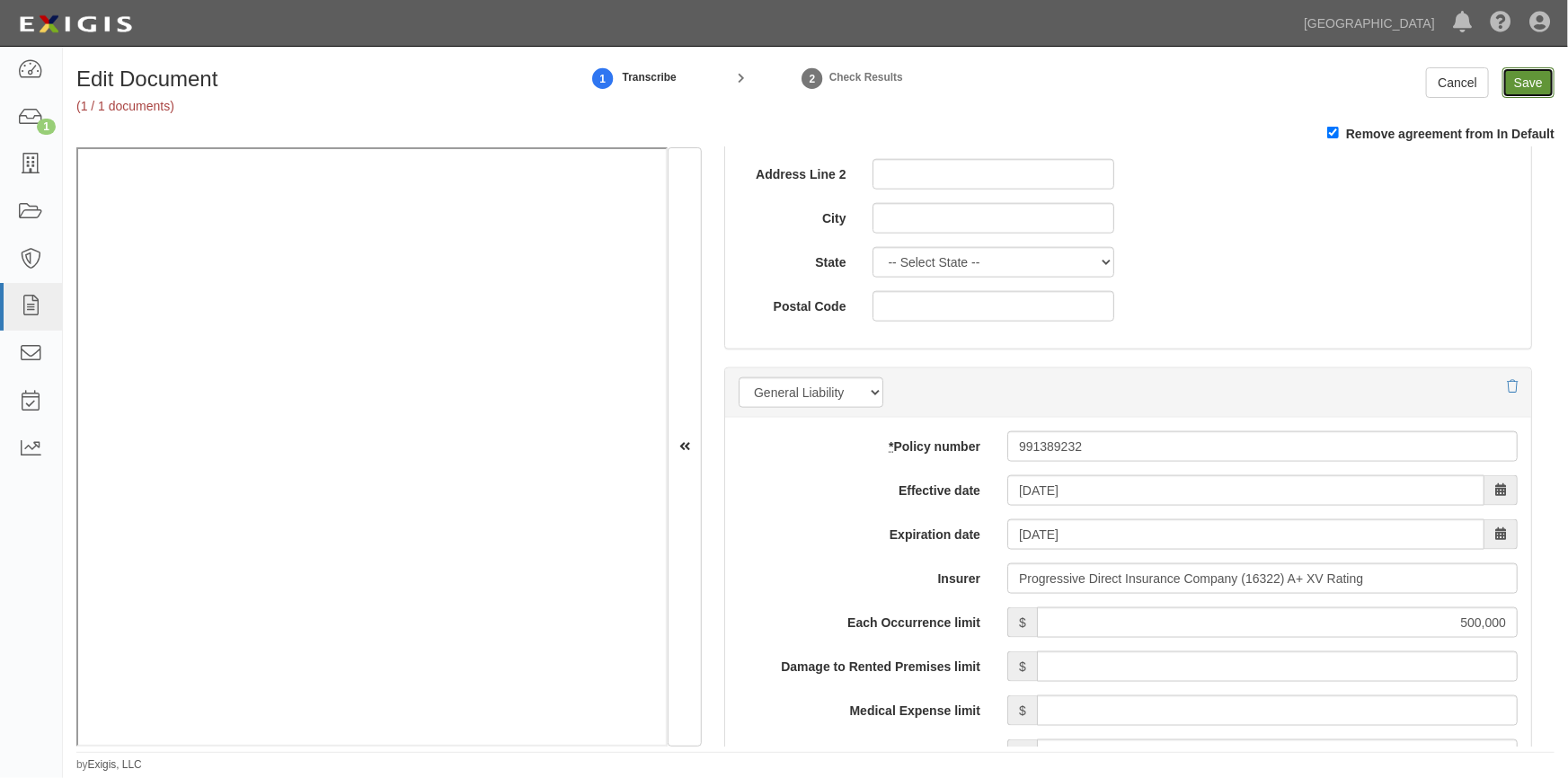
click at [1527, 84] on input "Save" at bounding box center [1528, 83] width 52 height 31
type input "500000"
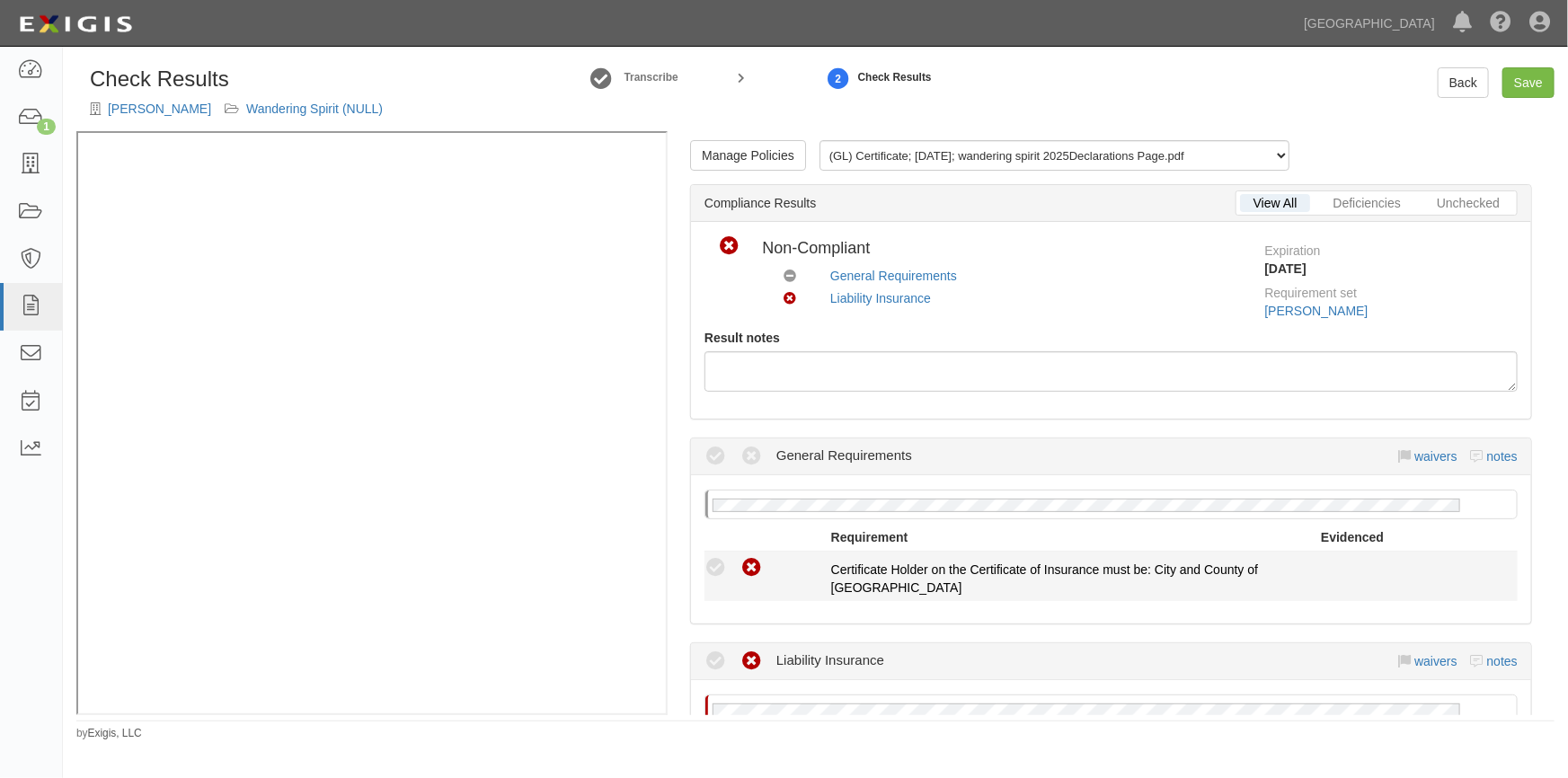
click at [754, 566] on icon at bounding box center [752, 568] width 22 height 22
radio input "true"
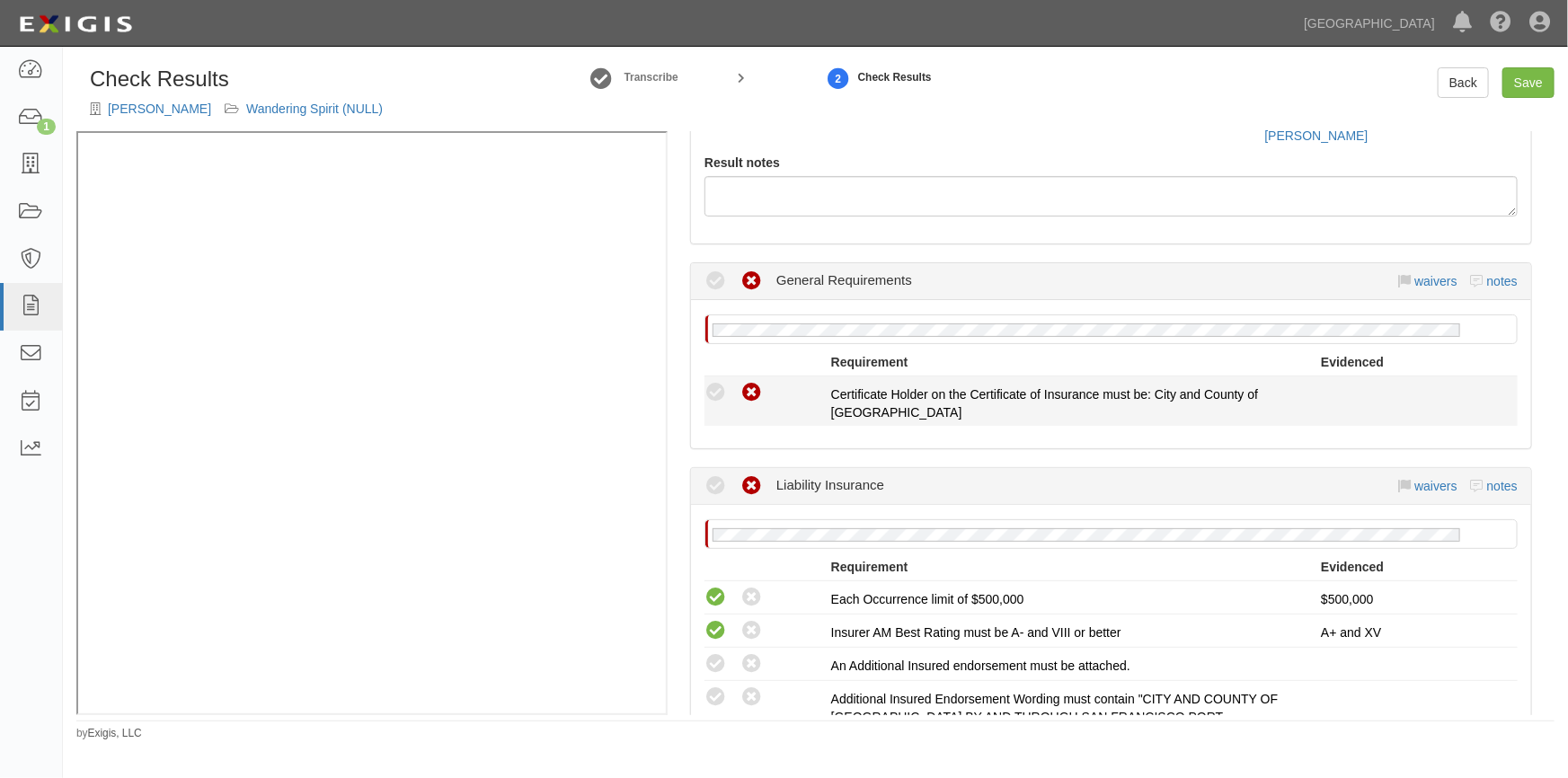
scroll to position [408, 0]
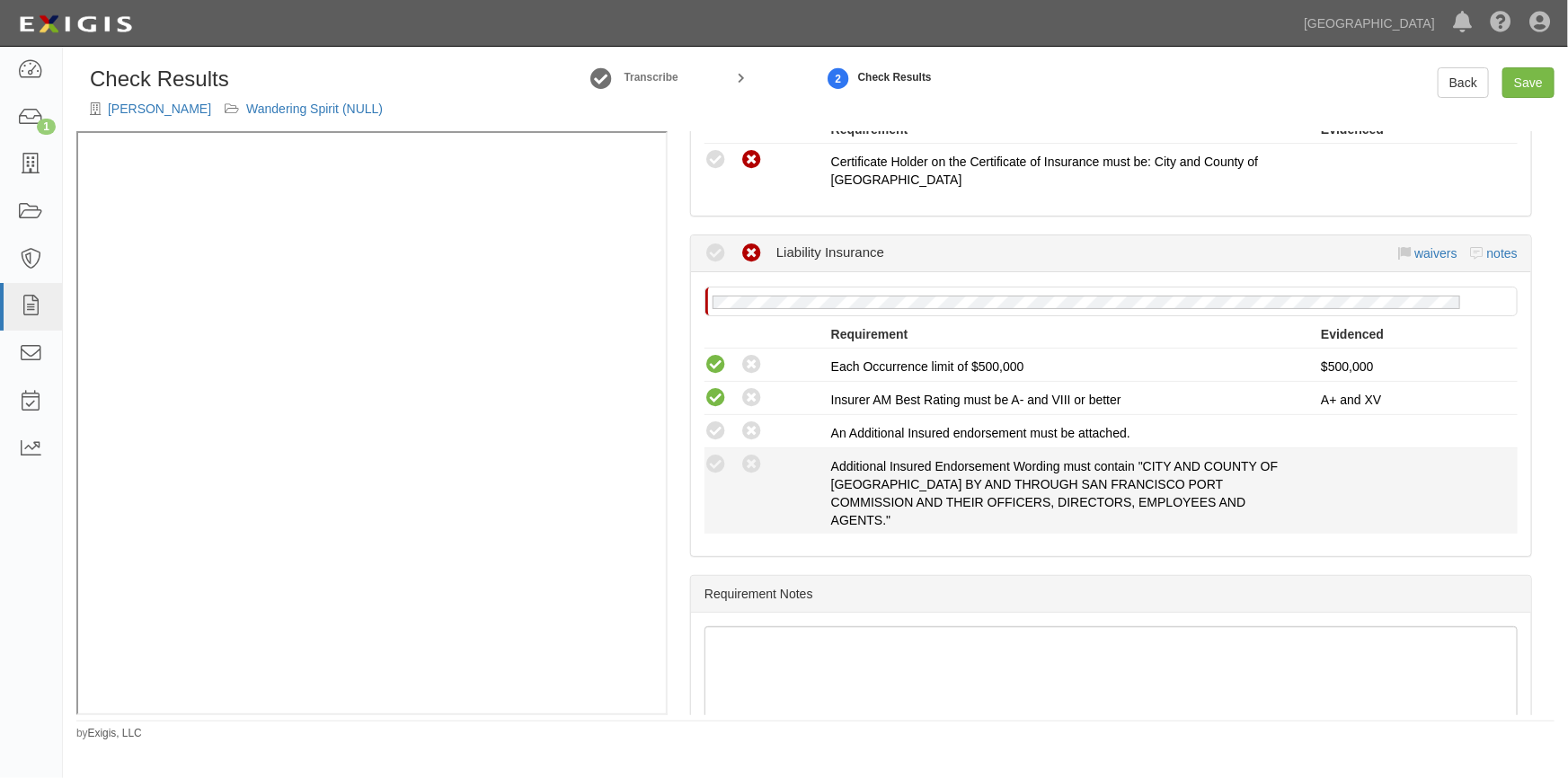
drag, startPoint x: 754, startPoint y: 465, endPoint x: 752, endPoint y: 445, distance: 20.1
click at [754, 460] on icon at bounding box center [752, 465] width 22 height 22
radio input "true"
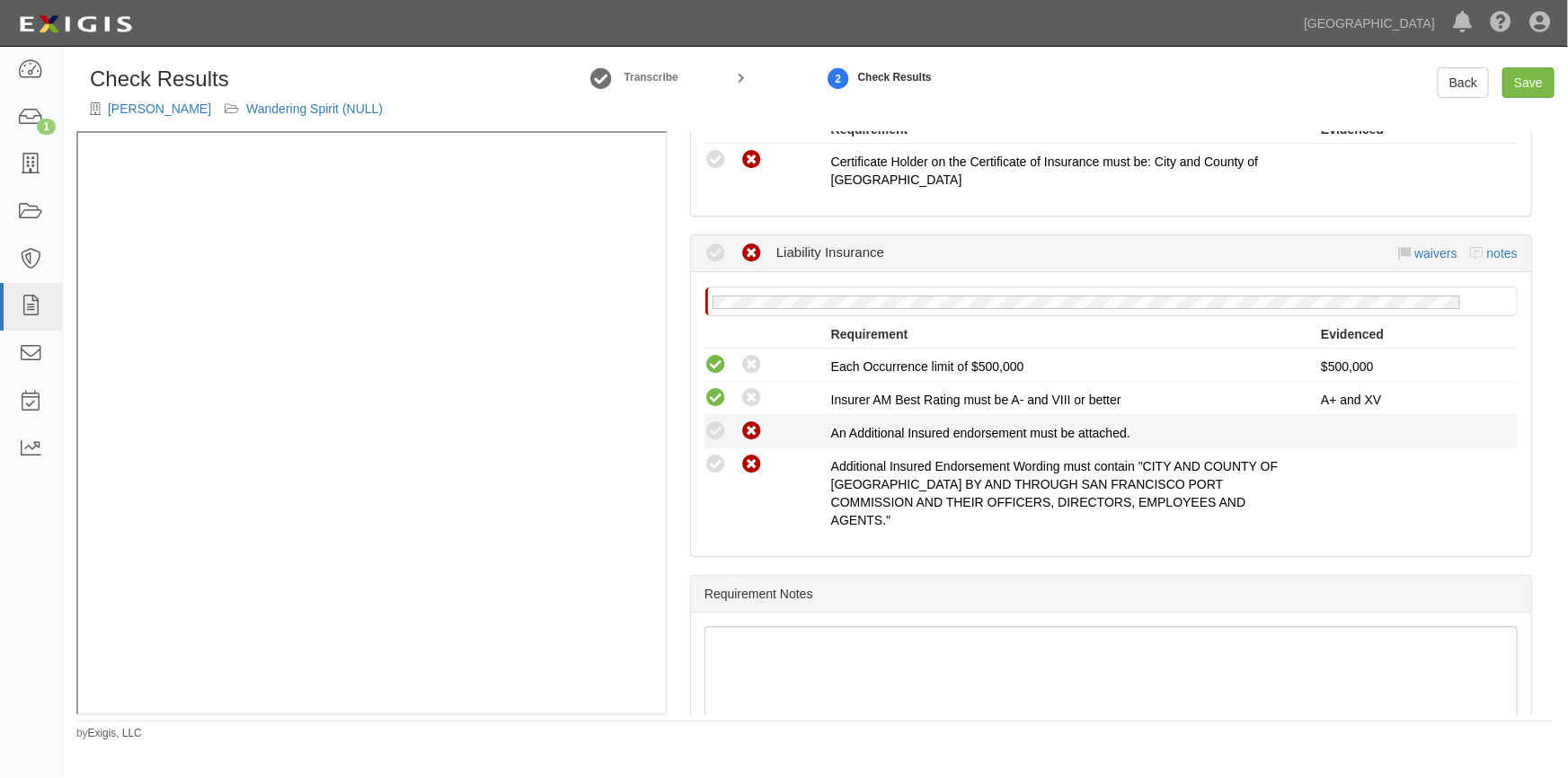
click at [752, 435] on icon at bounding box center [752, 431] width 22 height 22
radio input "true"
click at [1518, 81] on link "Save" at bounding box center [1528, 83] width 52 height 31
radio input "true"
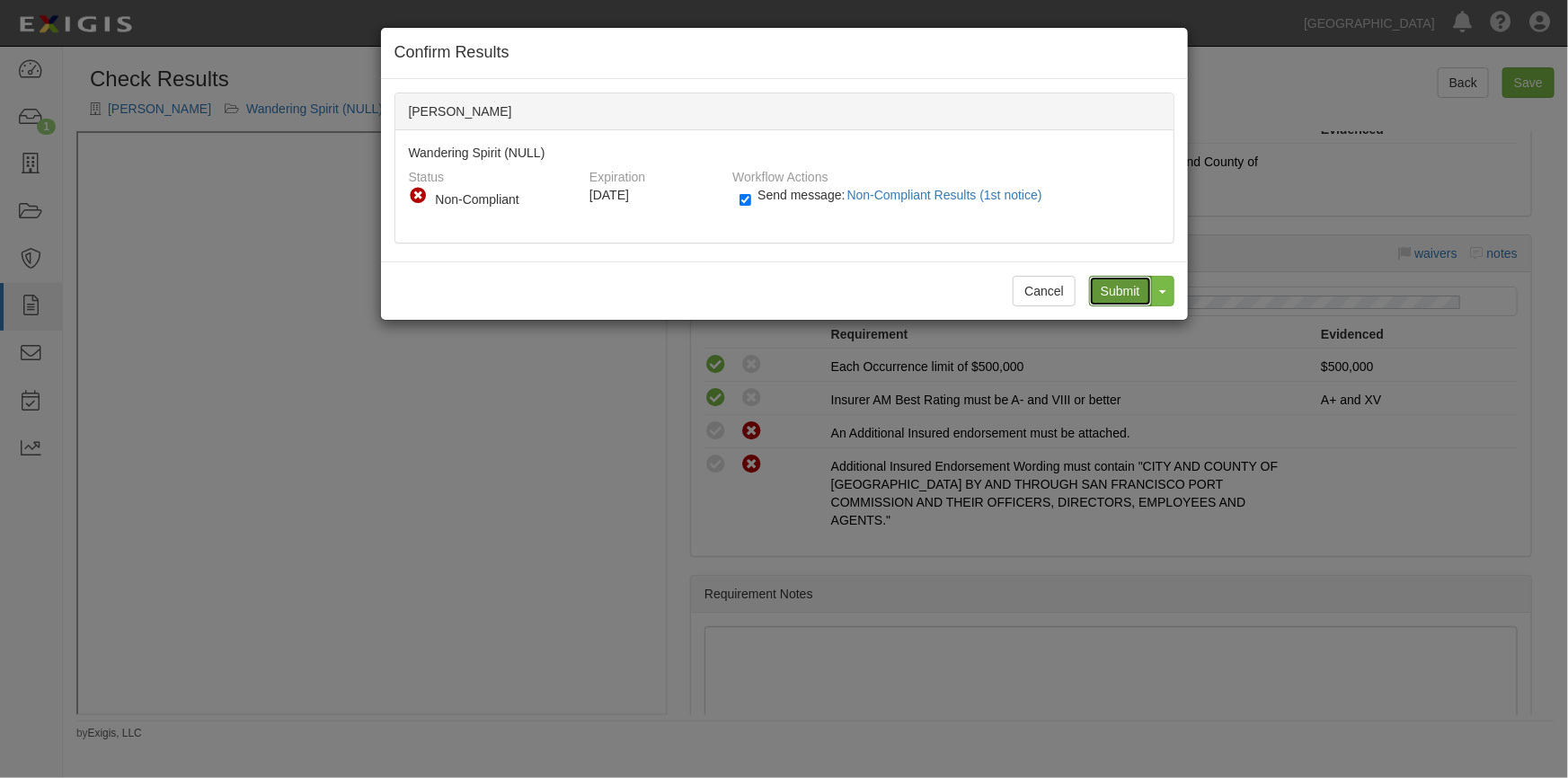
click at [1105, 290] on input "Submit" at bounding box center [1121, 290] width 63 height 31
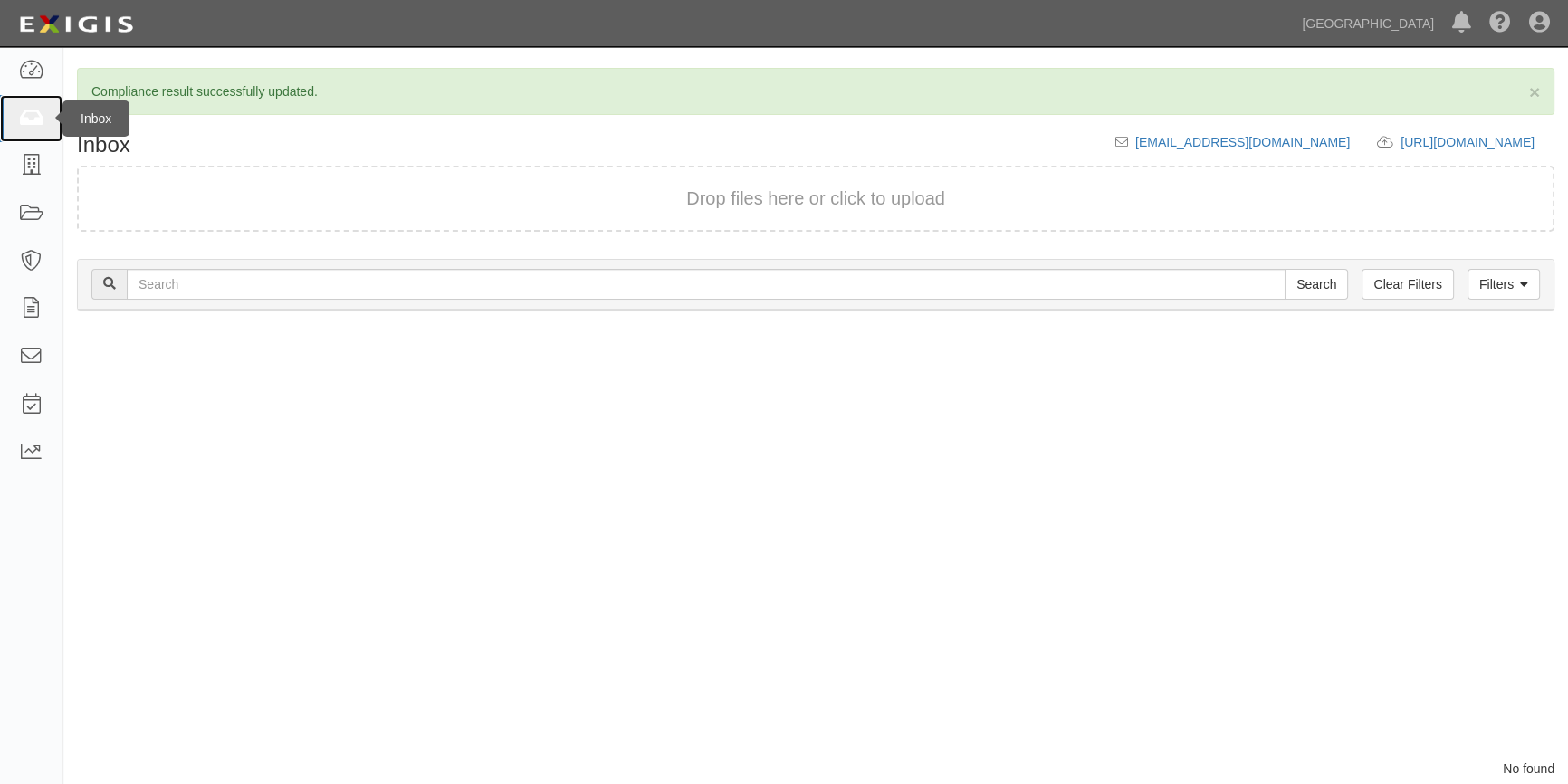
click at [35, 112] on icon at bounding box center [30, 119] width 25 height 21
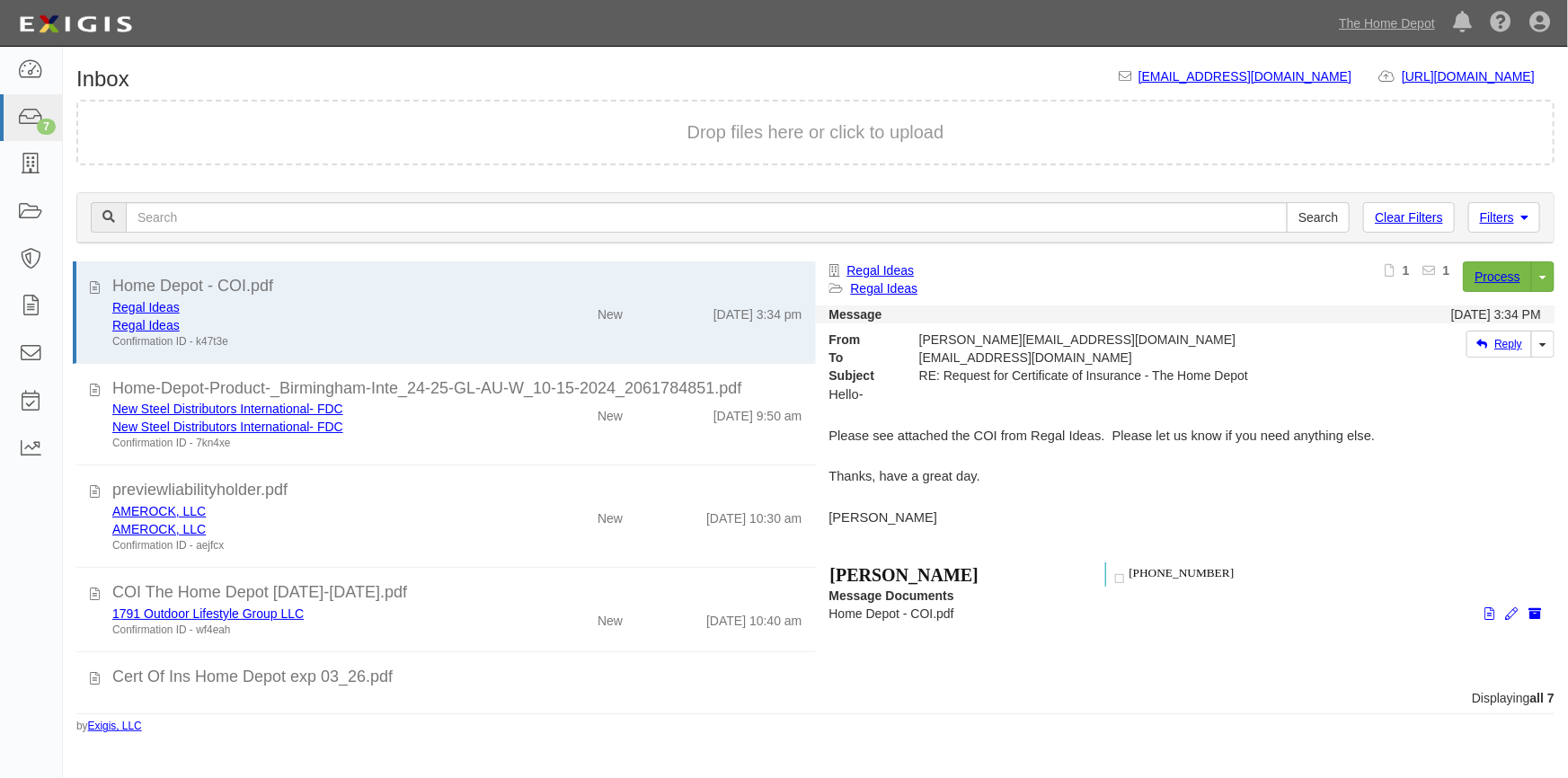
click at [488, 700] on div "Displaying all 7" at bounding box center [816, 697] width 1505 height 18
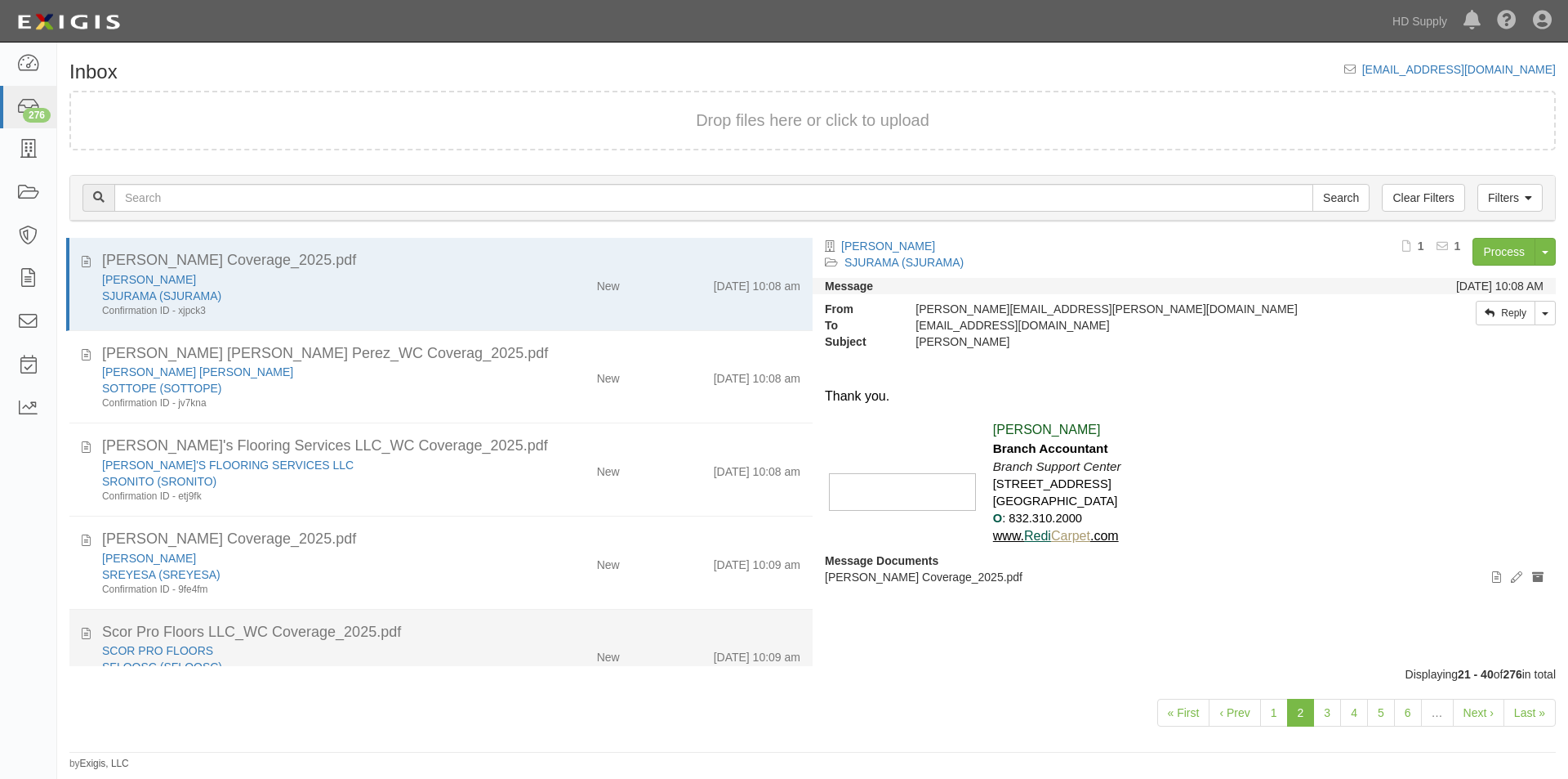
click at [428, 643] on div "SCOR PRO FLOORS" at bounding box center [300, 650] width 397 height 16
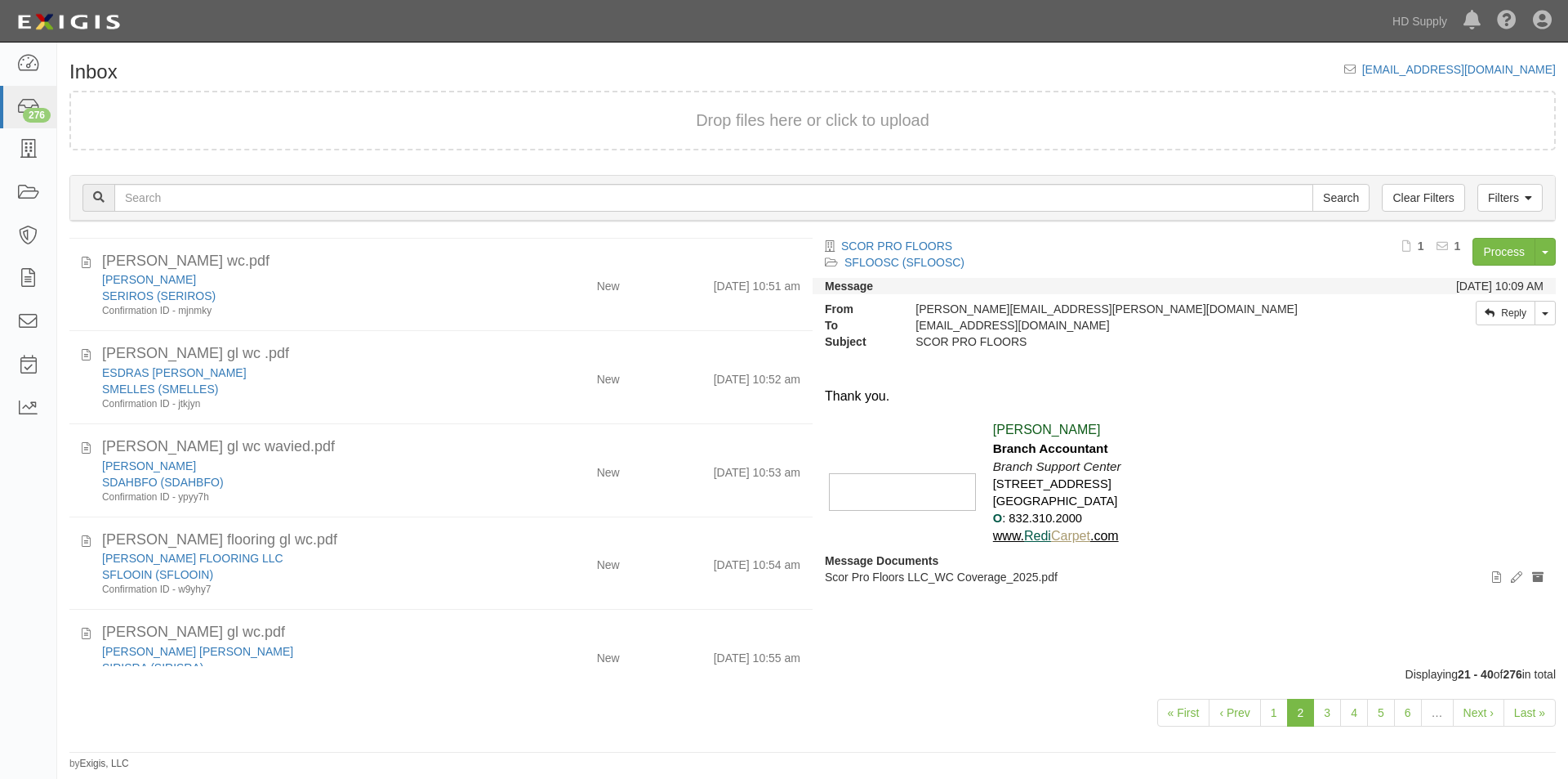
scroll to position [1437, 0]
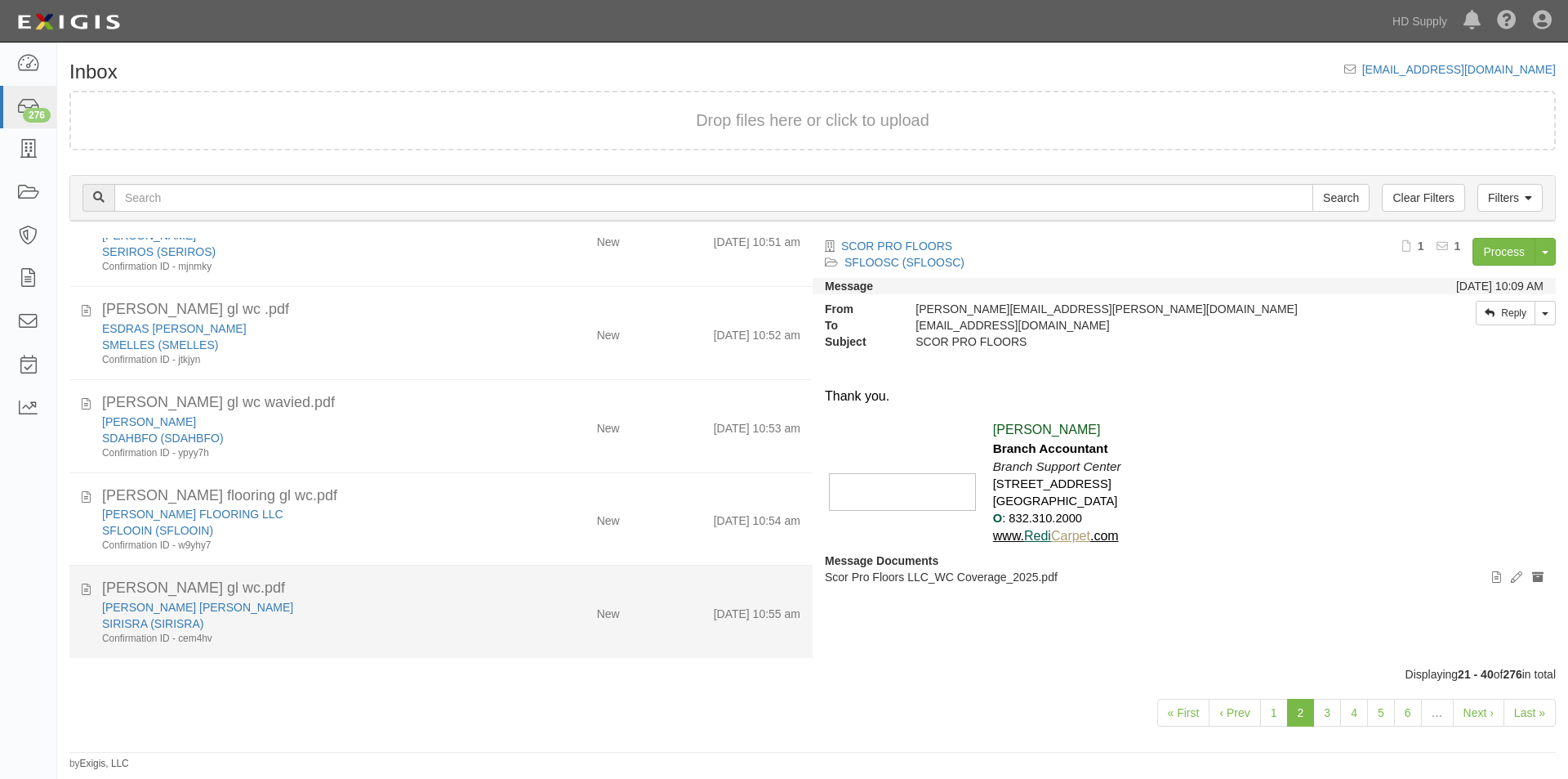
click at [601, 625] on div "[PERSON_NAME] [PERSON_NAME] [GEOGRAPHIC_DATA] ([GEOGRAPHIC_DATA]) Confirmation …" at bounding box center [451, 622] width 723 height 46
